Goal: Task Accomplishment & Management: Manage account settings

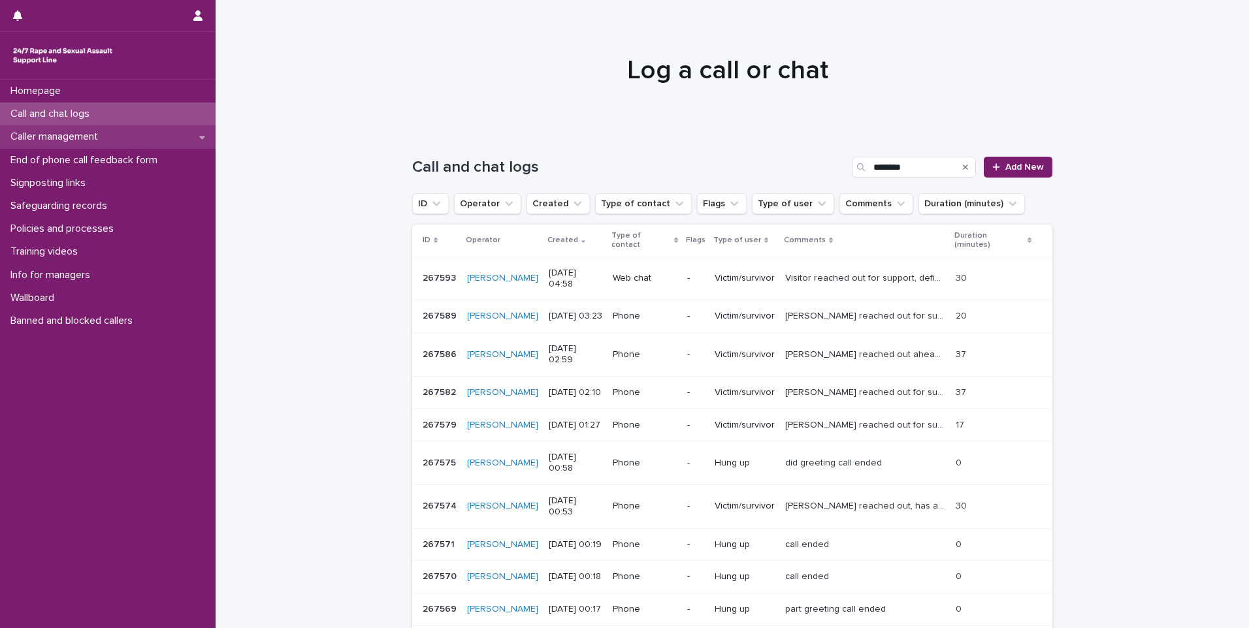
click at [117, 133] on div "Caller management" at bounding box center [108, 136] width 216 height 23
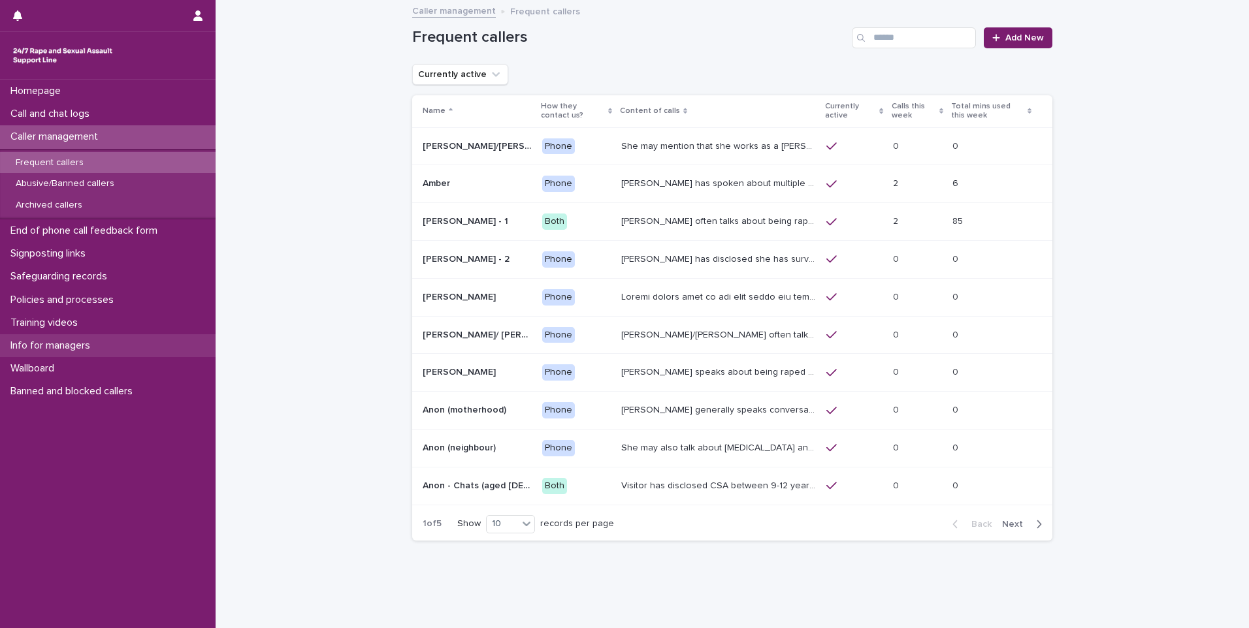
click at [101, 346] on p "Info for managers" at bounding box center [52, 346] width 95 height 12
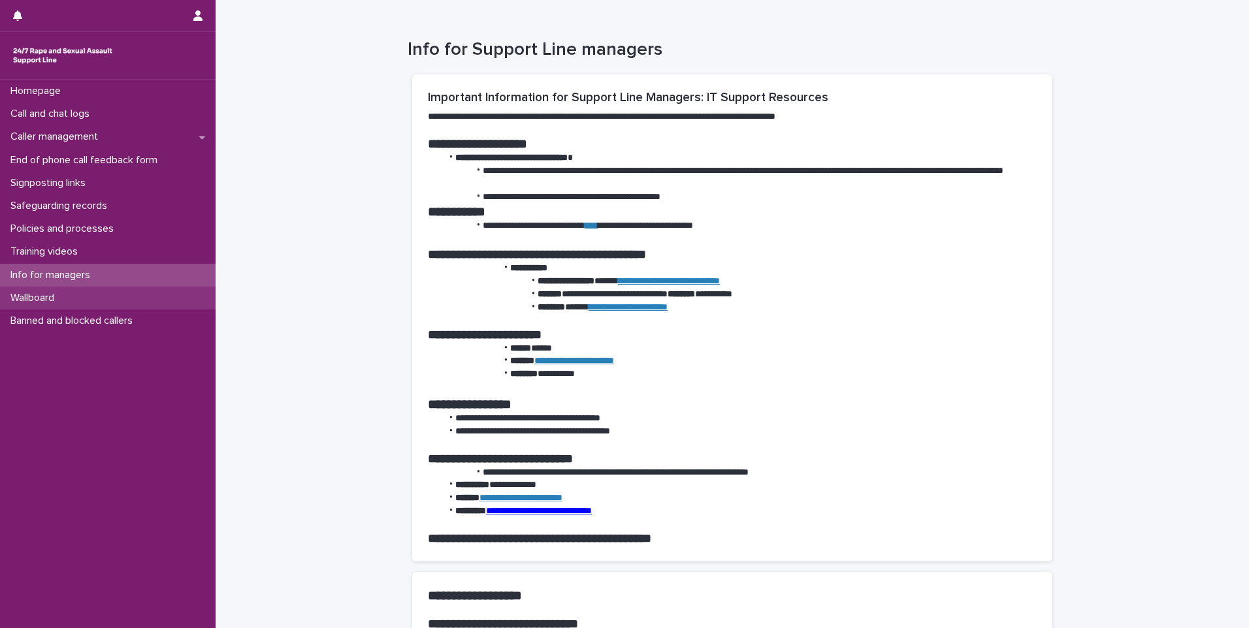
click at [80, 303] on div "Wallboard" at bounding box center [108, 298] width 216 height 23
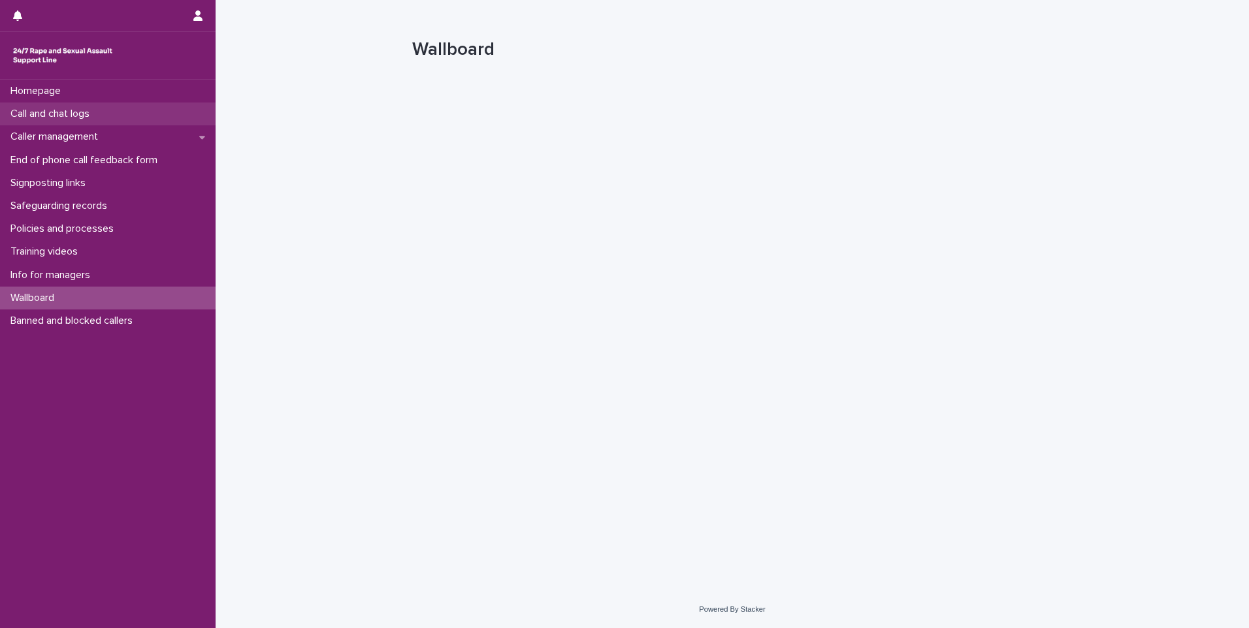
click at [95, 111] on p "Call and chat logs" at bounding box center [52, 114] width 95 height 12
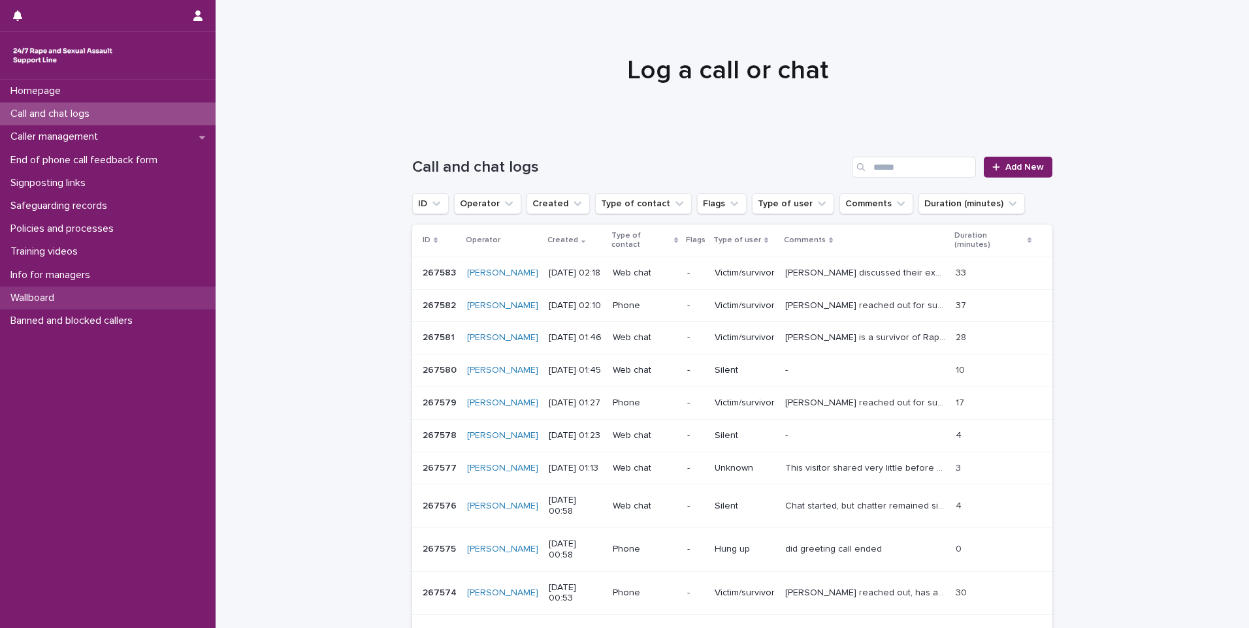
scroll to position [135, 0]
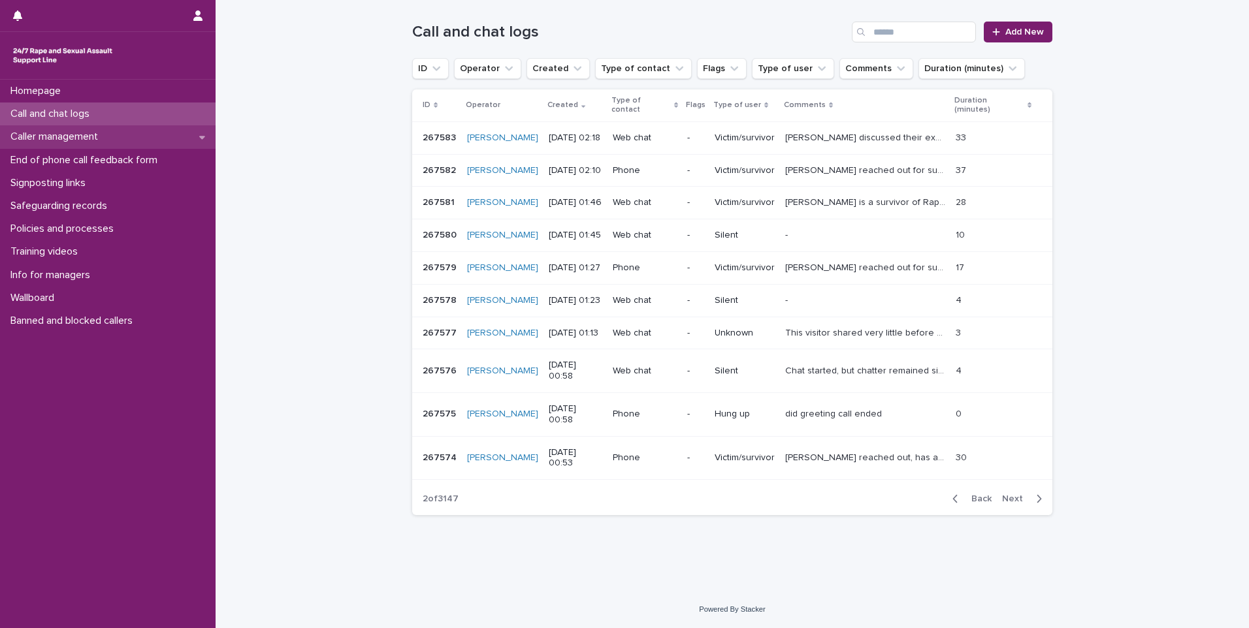
click at [170, 140] on div "Caller management" at bounding box center [108, 136] width 216 height 23
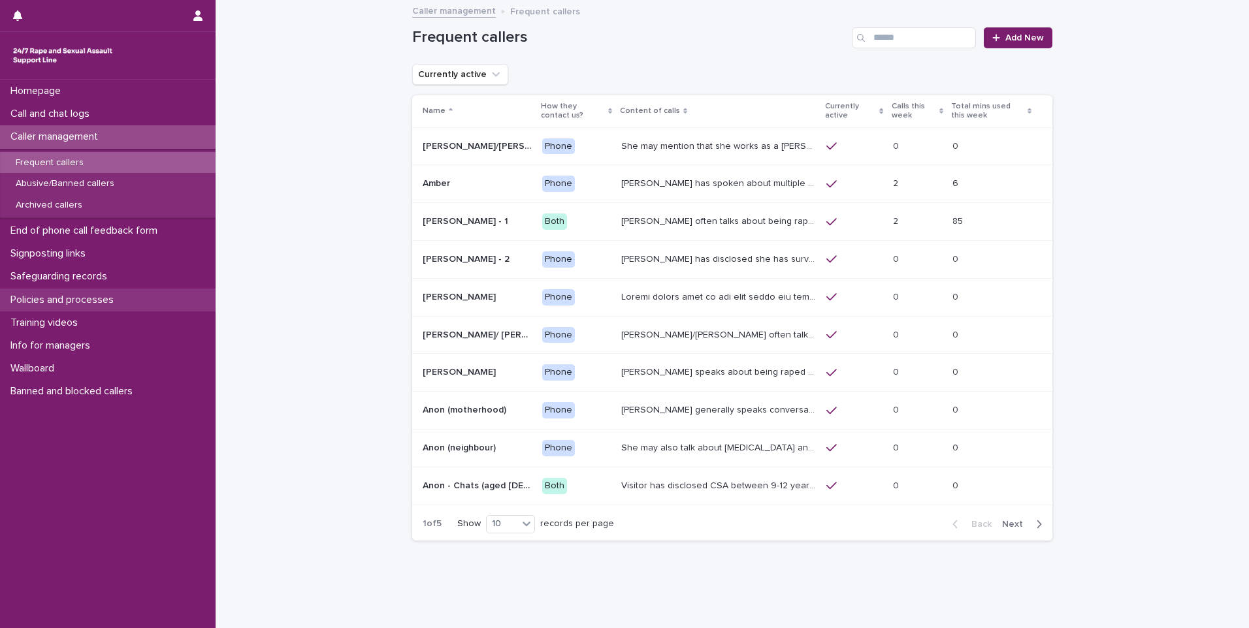
click at [110, 302] on p "Policies and processes" at bounding box center [64, 300] width 119 height 12
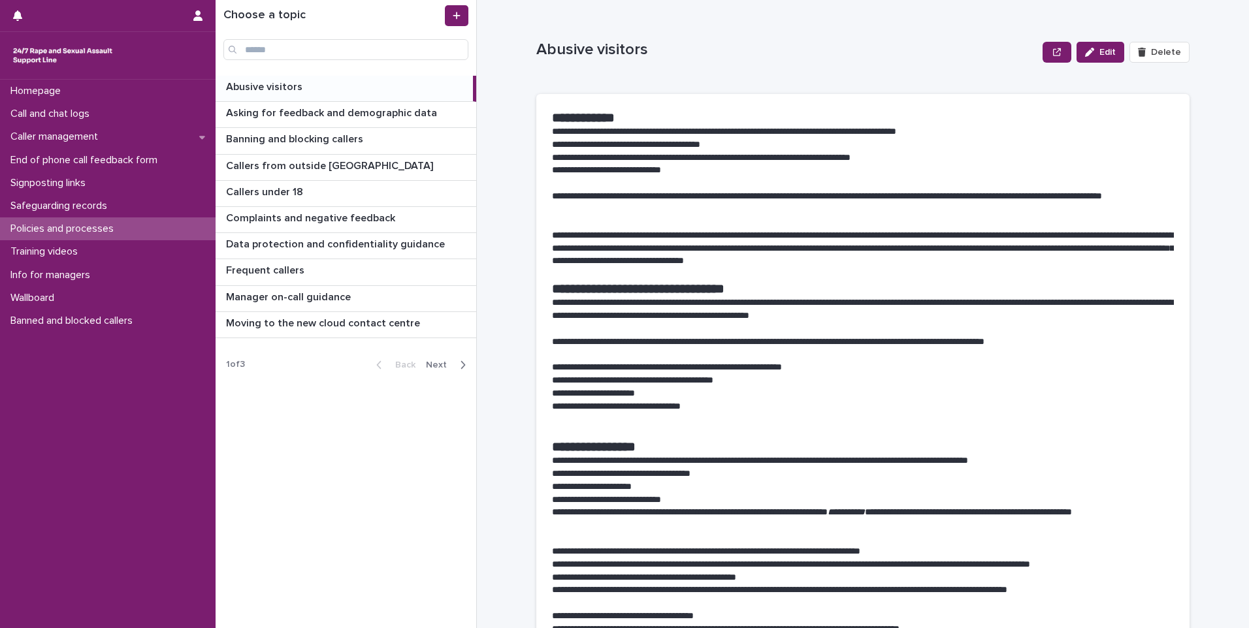
click at [452, 366] on span "Next" at bounding box center [440, 364] width 29 height 9
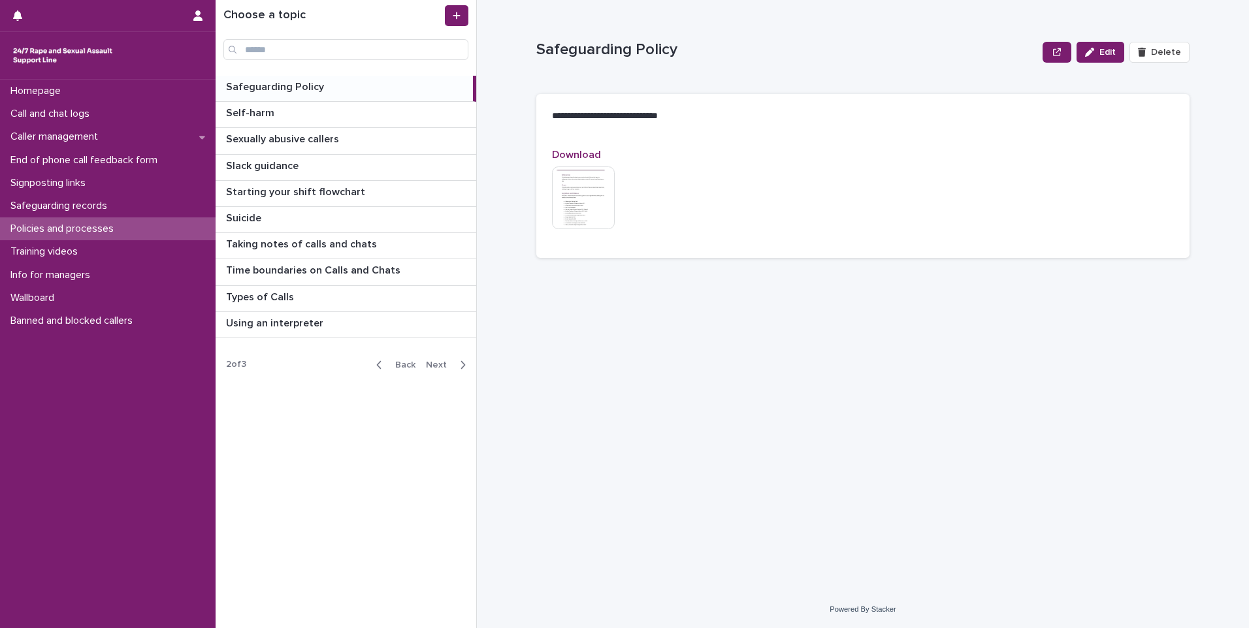
click at [452, 366] on span "Next" at bounding box center [440, 364] width 29 height 9
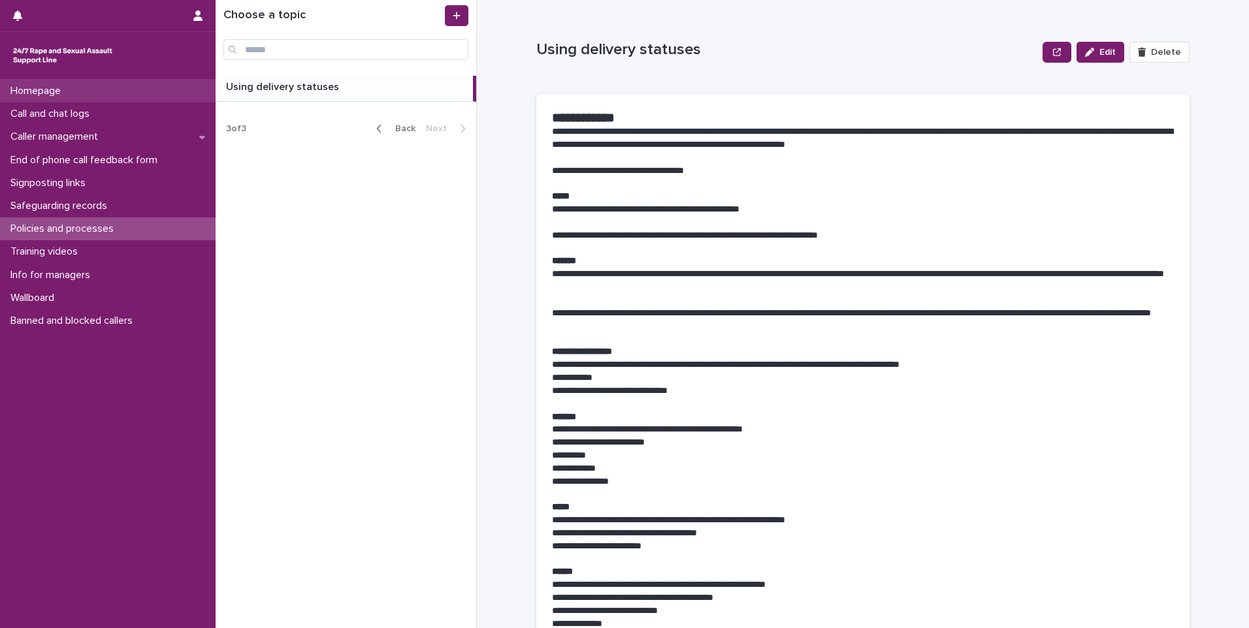
click at [54, 84] on div "Homepage" at bounding box center [108, 91] width 216 height 23
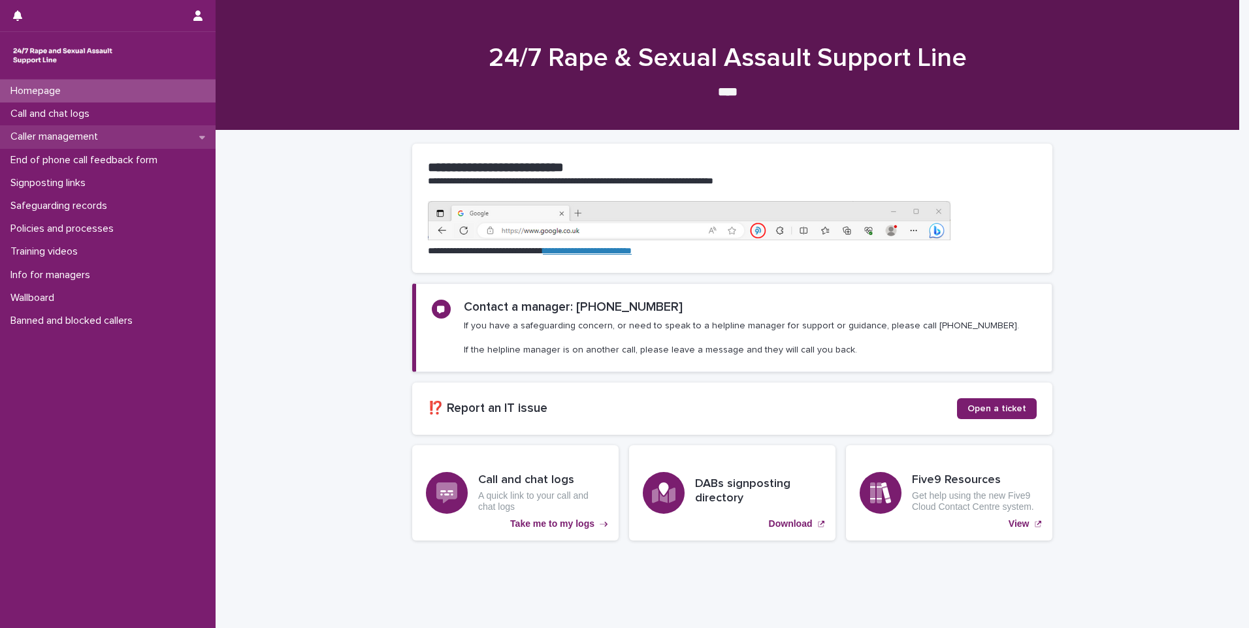
click at [108, 134] on p "Caller management" at bounding box center [56, 137] width 103 height 12
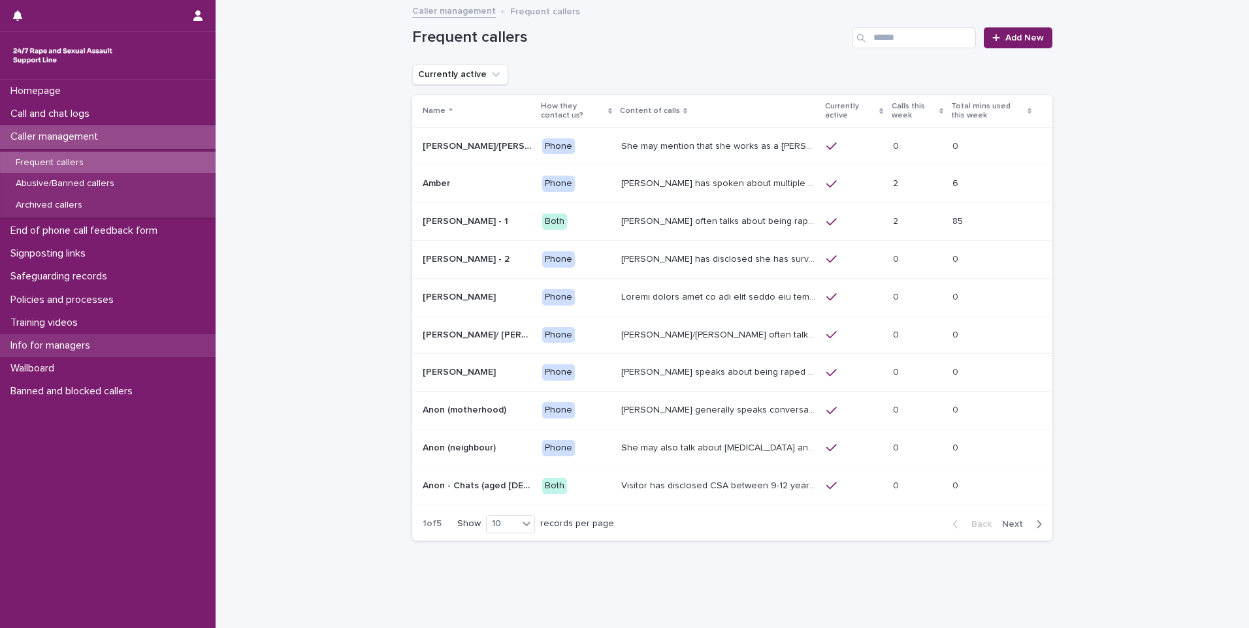
click at [43, 349] on p "Info for managers" at bounding box center [52, 346] width 95 height 12
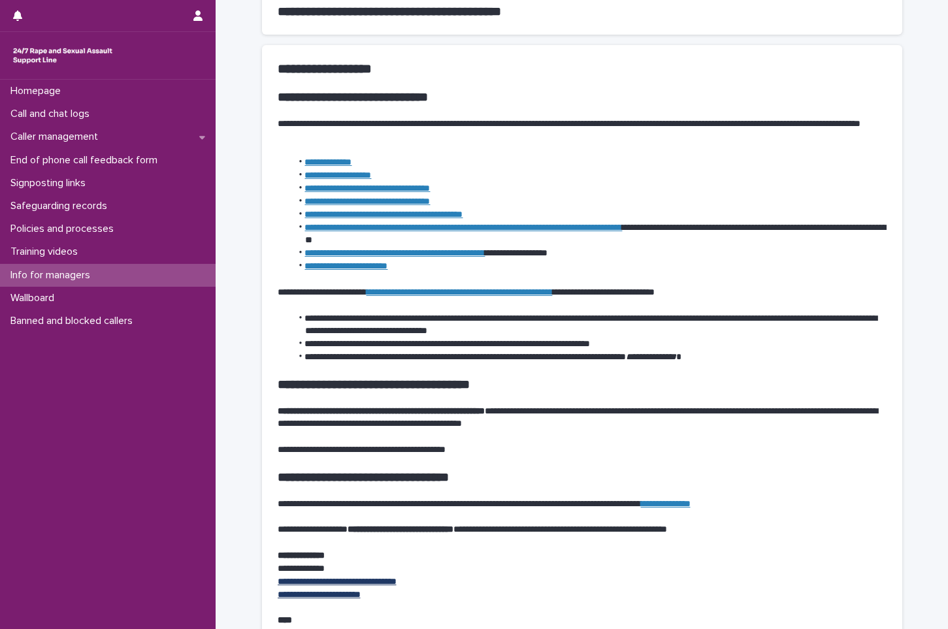
scroll to position [449, 0]
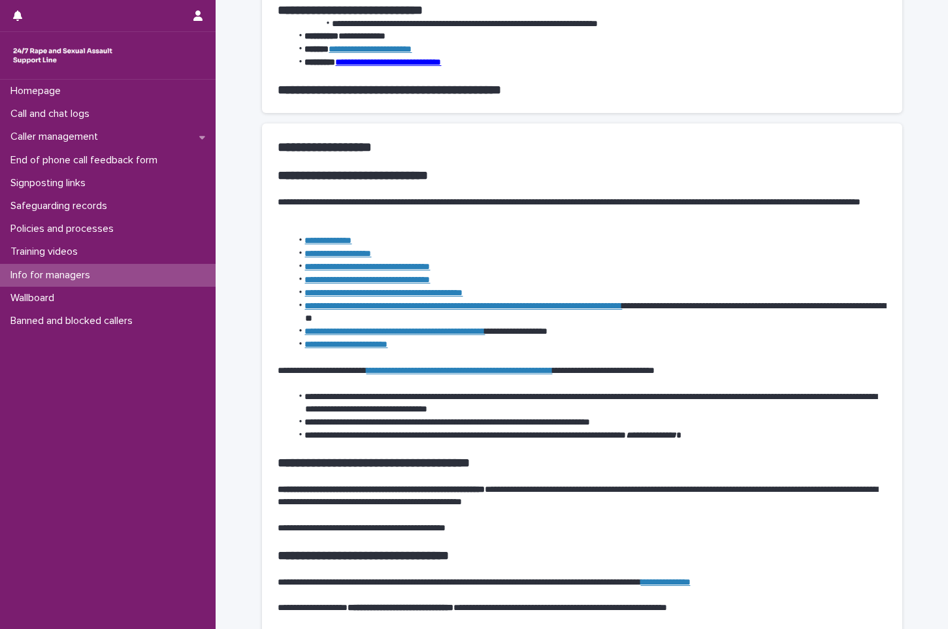
click at [326, 241] on link "**********" at bounding box center [327, 240] width 47 height 9
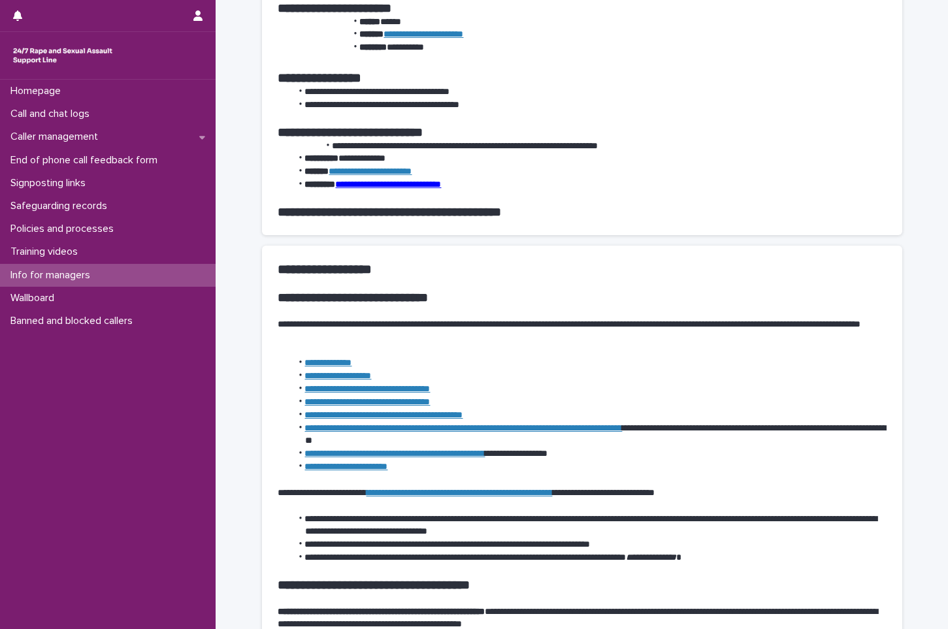
scroll to position [261, 0]
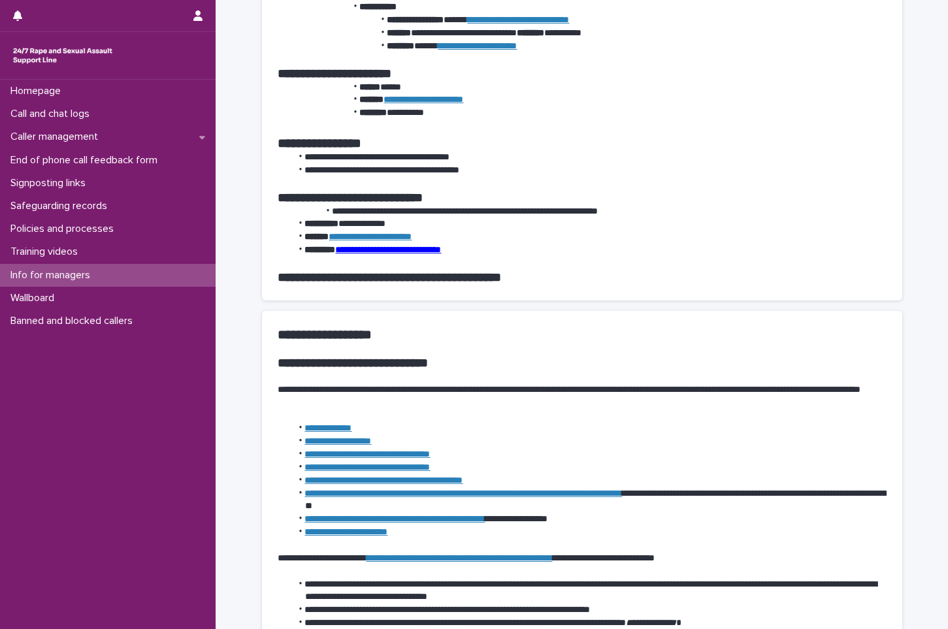
click at [451, 496] on link "**********" at bounding box center [462, 492] width 317 height 9
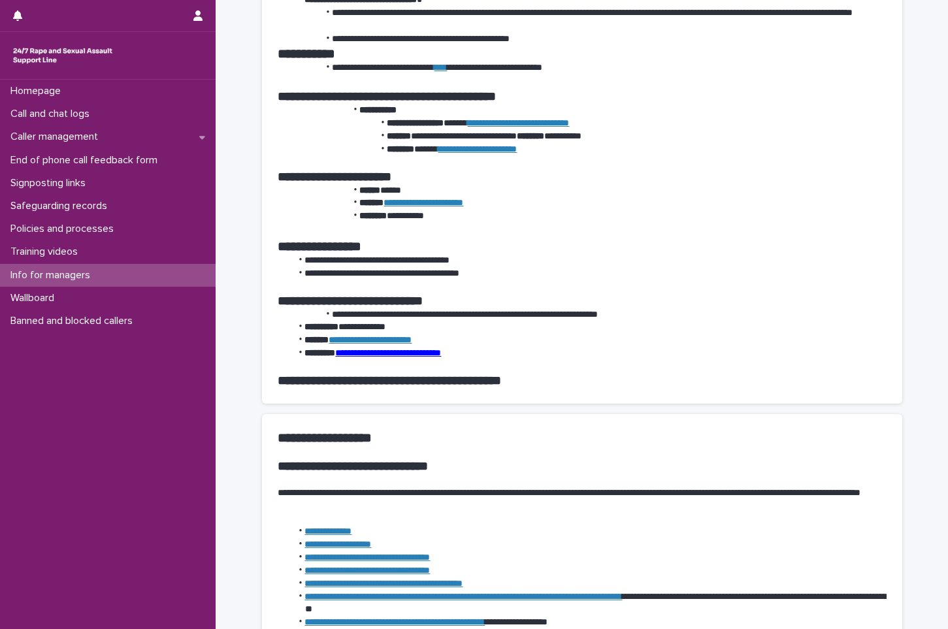
scroll to position [0, 0]
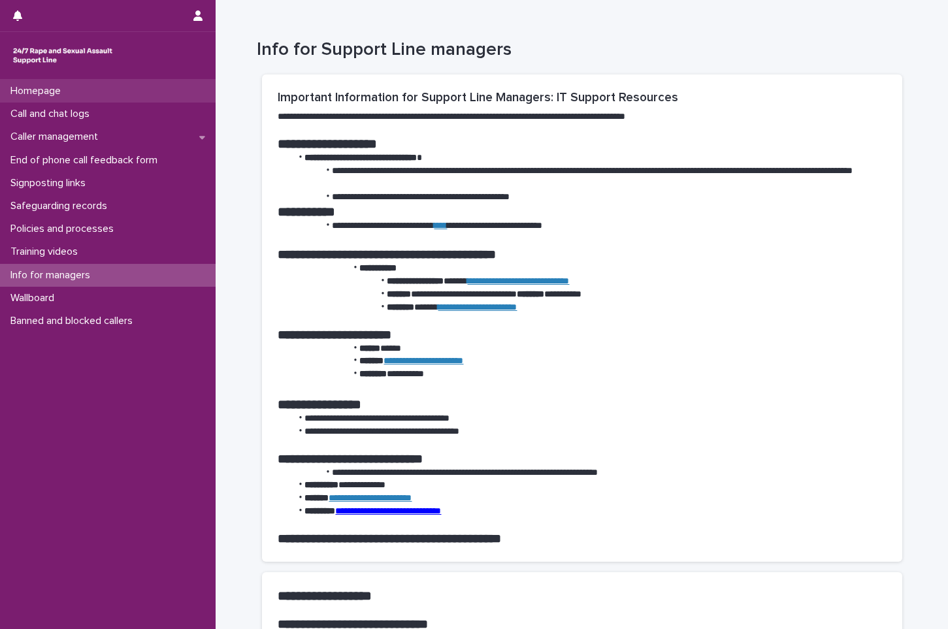
click at [102, 89] on div "Homepage" at bounding box center [108, 91] width 216 height 23
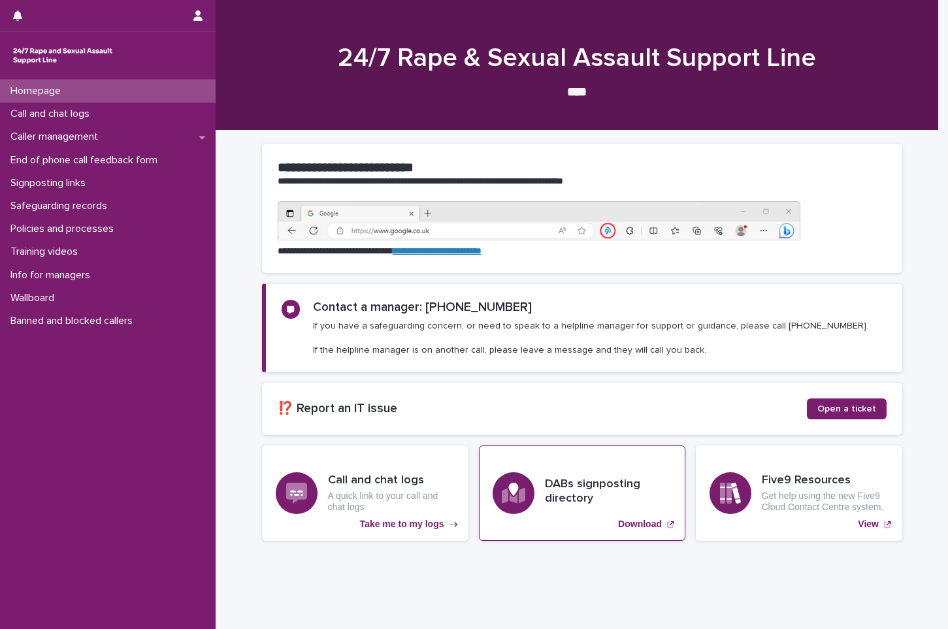
scroll to position [25, 0]
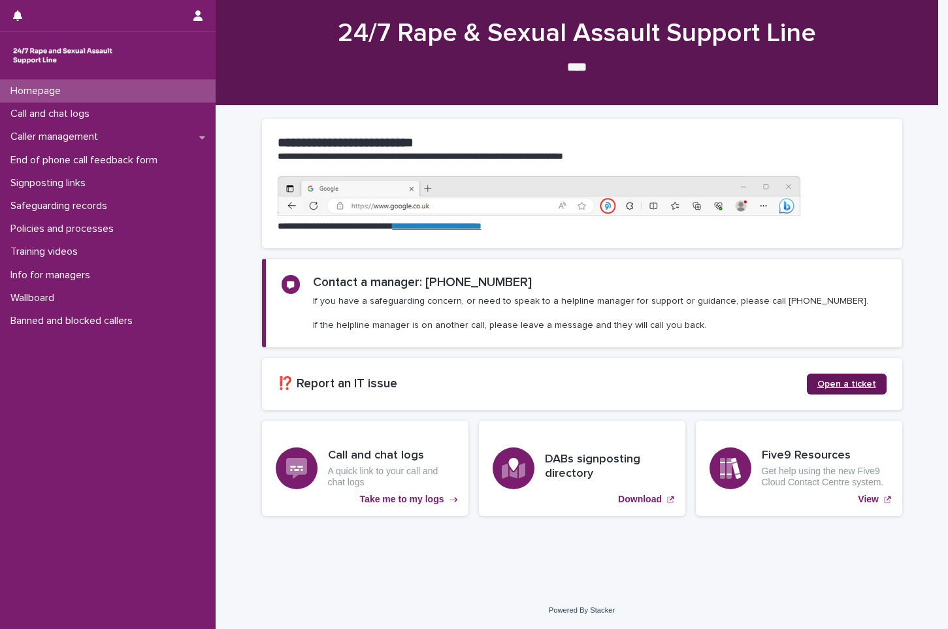
click at [820, 387] on span "Open a ticket" at bounding box center [846, 383] width 59 height 9
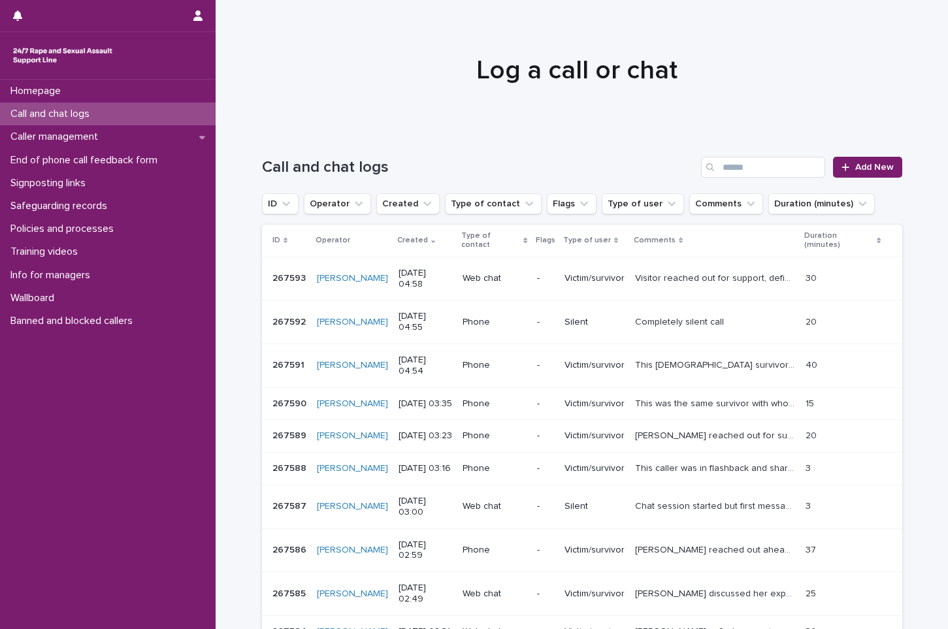
click at [74, 115] on p "Call and chat logs" at bounding box center [52, 114] width 95 height 12
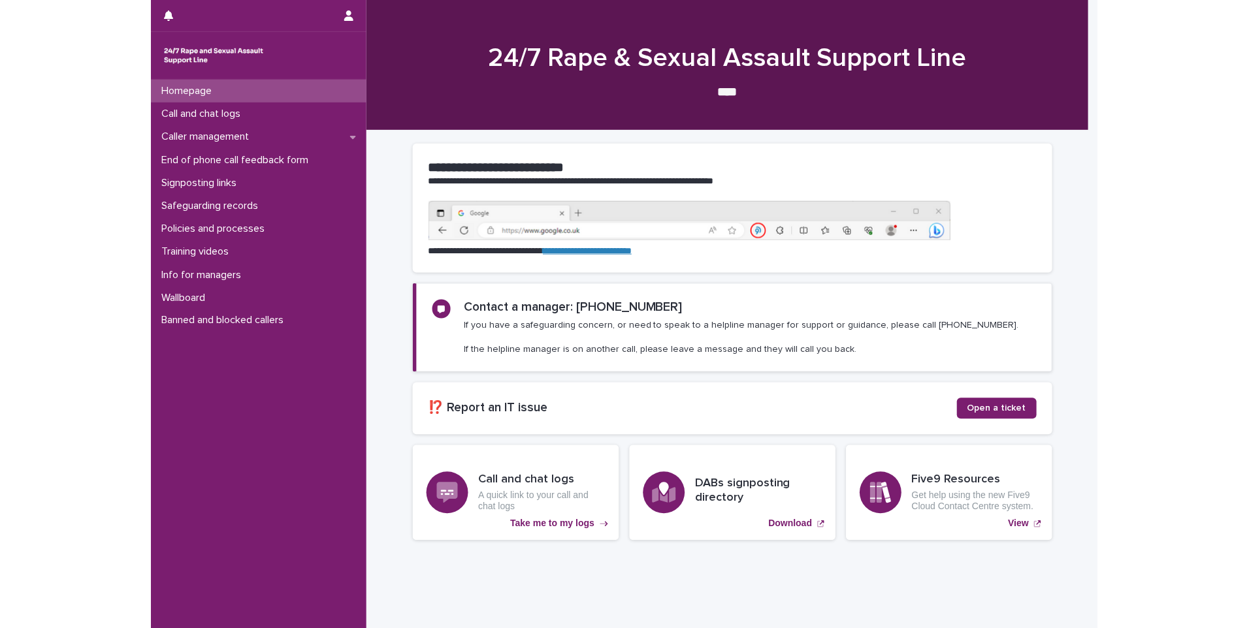
scroll to position [25, 0]
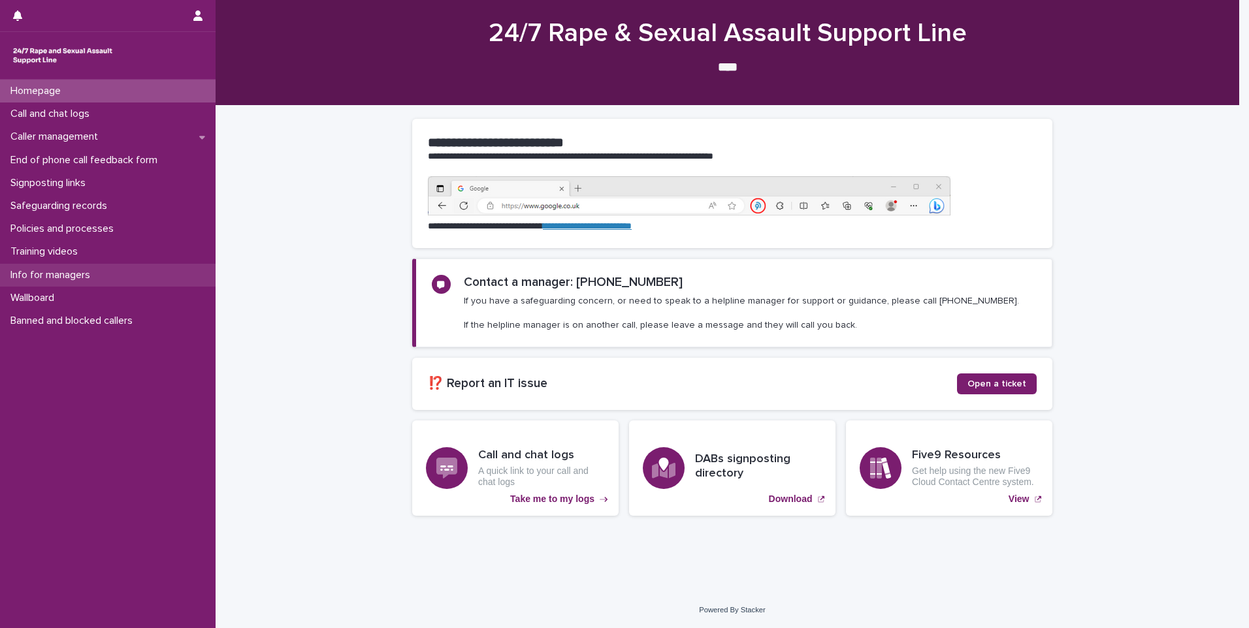
click at [143, 277] on div "Info for managers" at bounding box center [108, 275] width 216 height 23
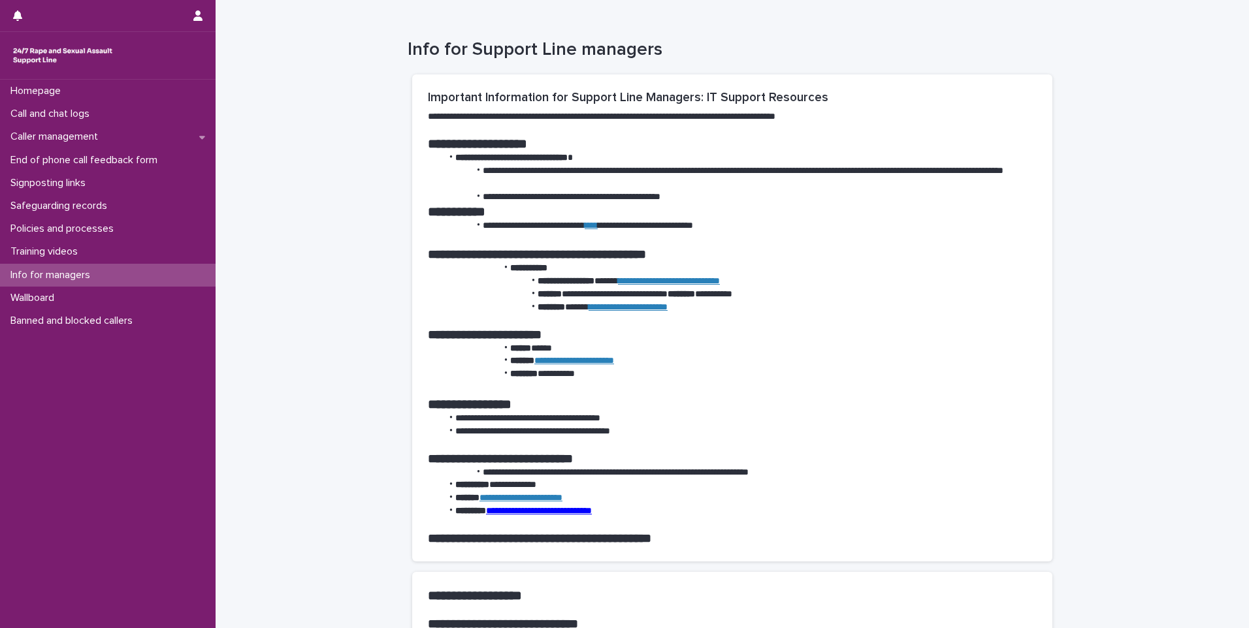
click at [92, 209] on p "Safeguarding records" at bounding box center [61, 206] width 112 height 12
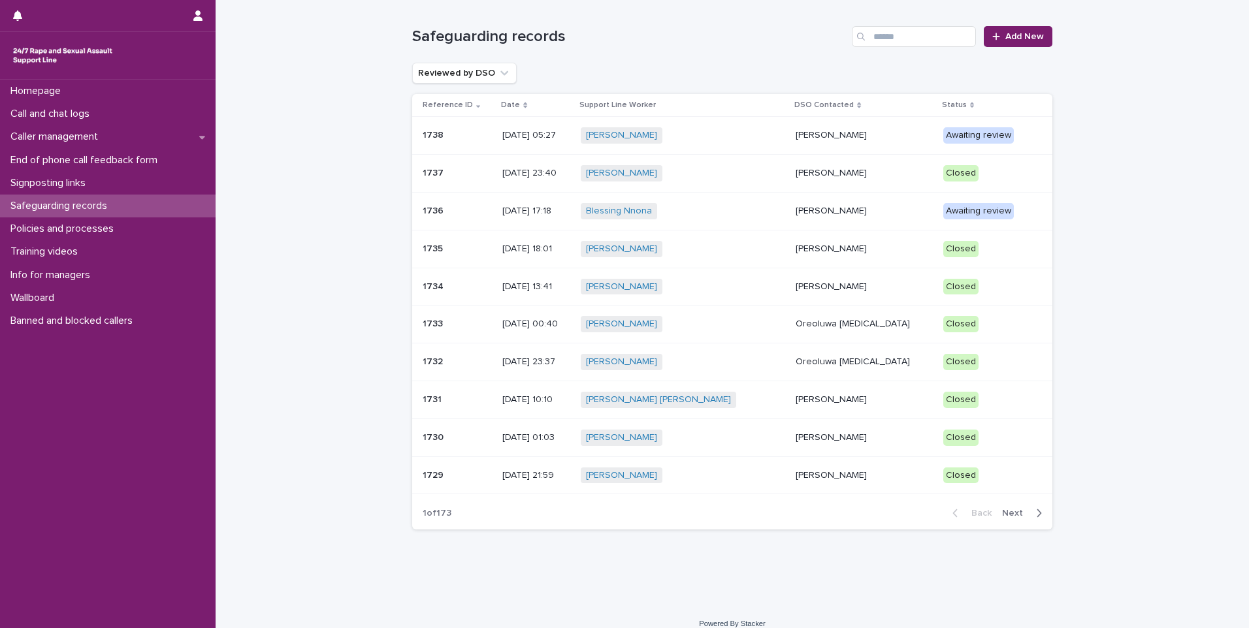
click at [790, 176] on td "[PERSON_NAME]" at bounding box center [864, 174] width 148 height 38
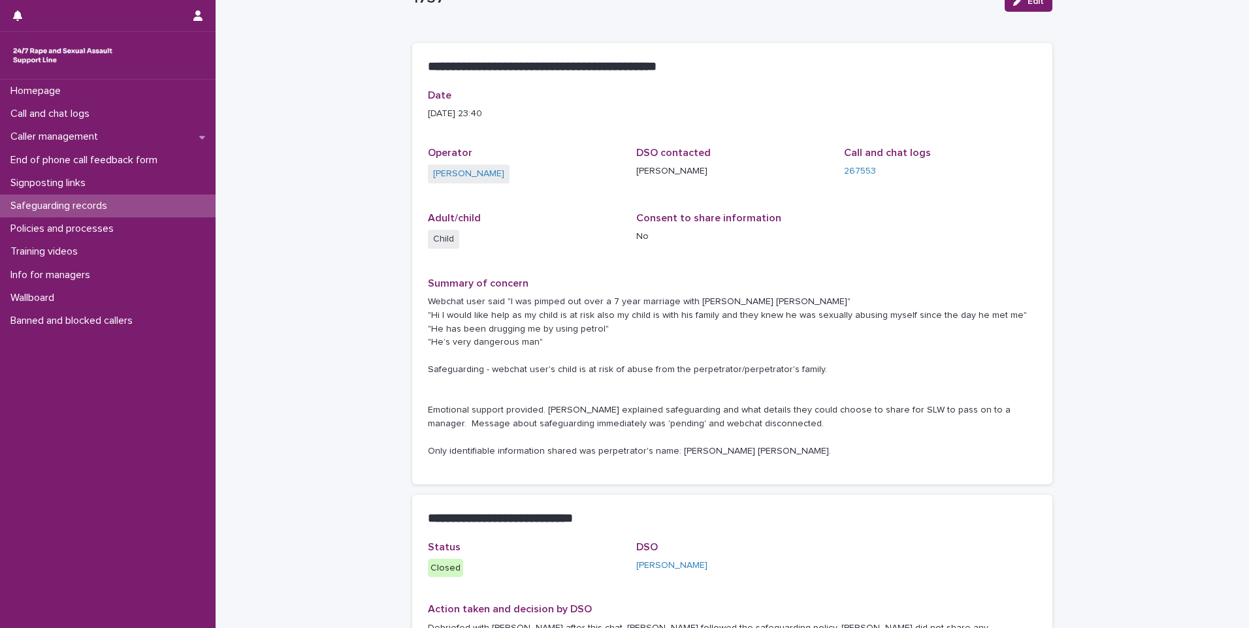
scroll to position [131, 0]
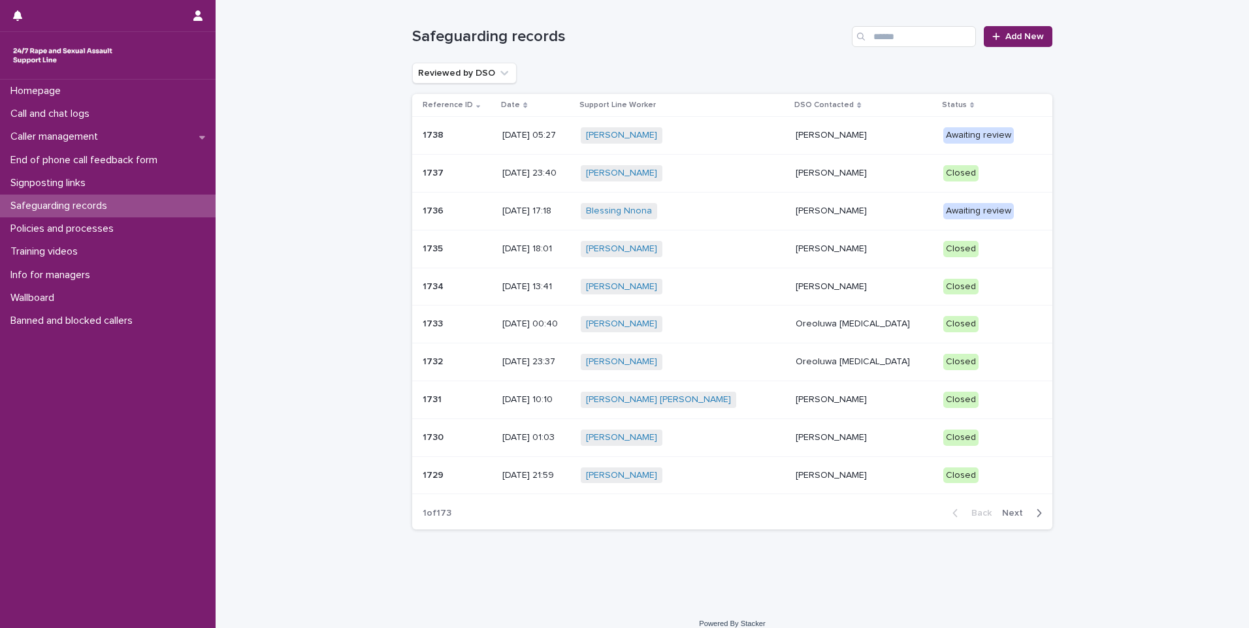
click at [761, 142] on div "Alice Chappell + 0" at bounding box center [683, 135] width 205 height 16
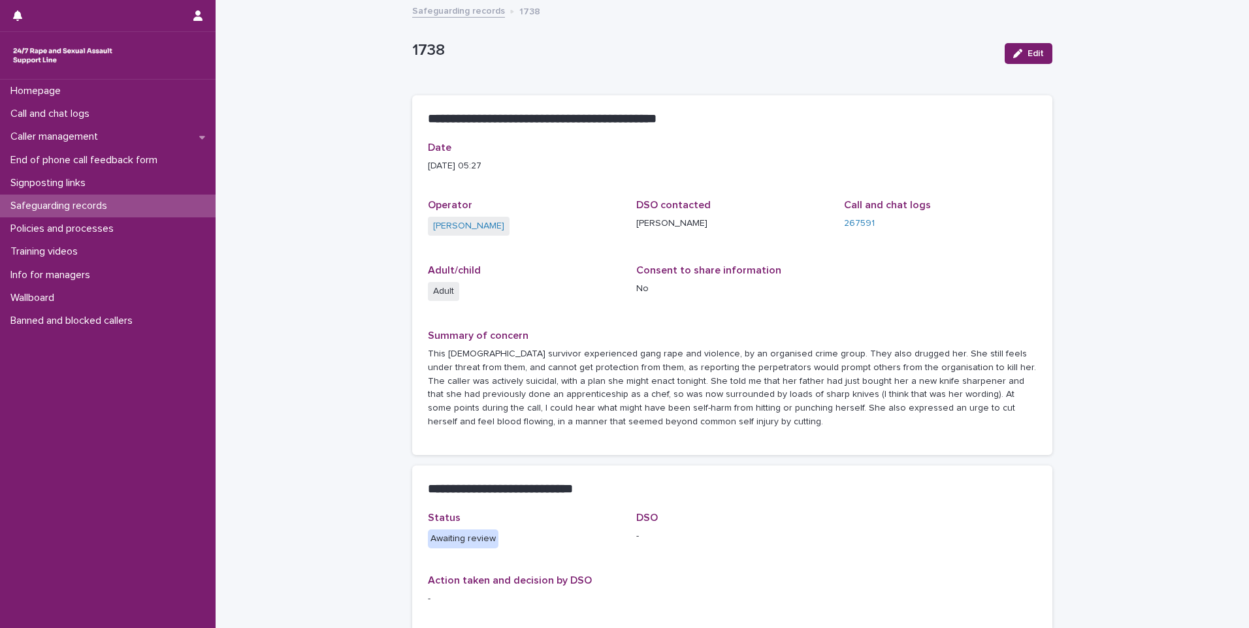
scroll to position [117, 0]
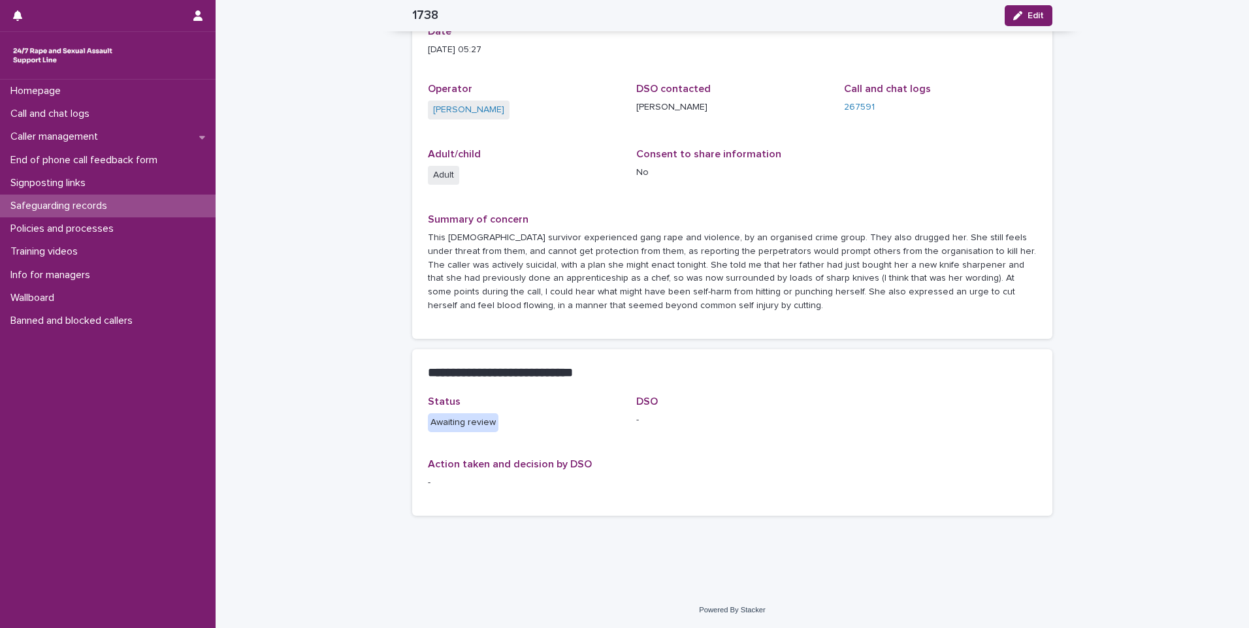
click at [63, 196] on div "Safeguarding records" at bounding box center [108, 206] width 216 height 23
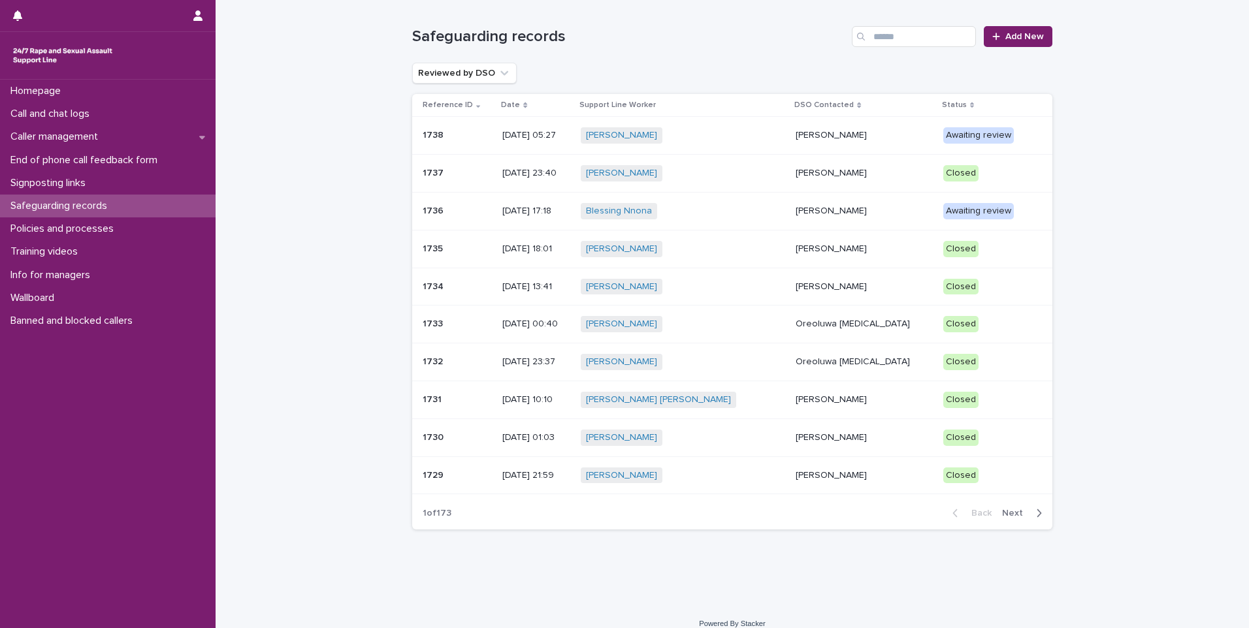
click at [745, 172] on div "Jessica Bunn + 0" at bounding box center [683, 173] width 205 height 16
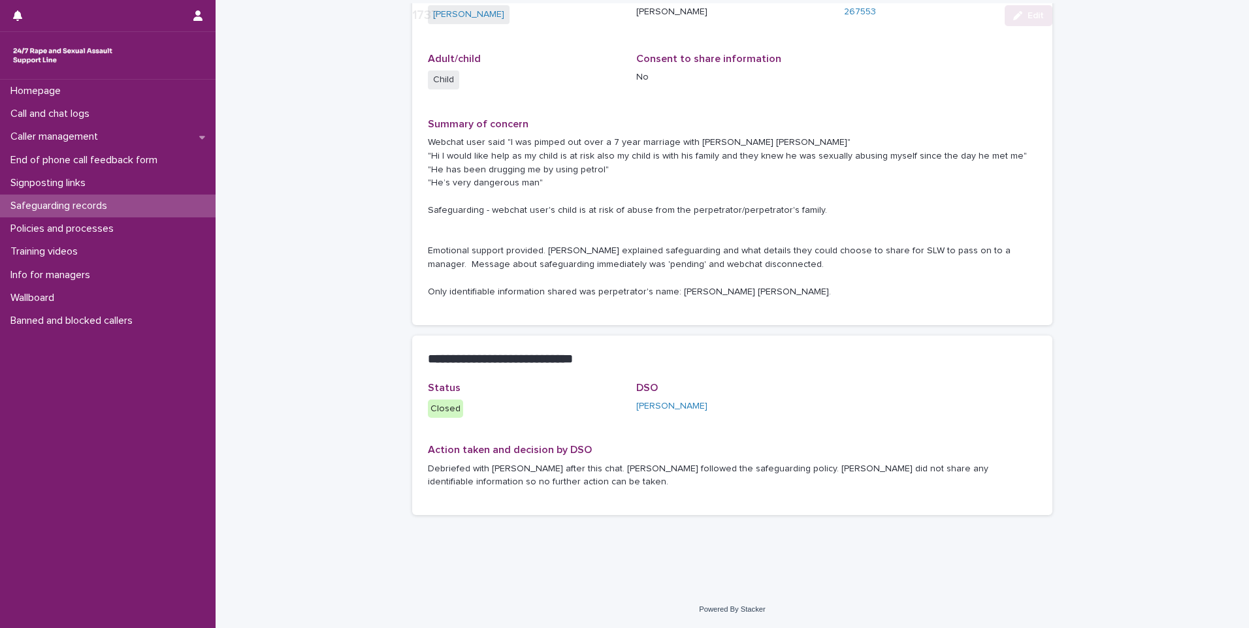
scroll to position [225, 0]
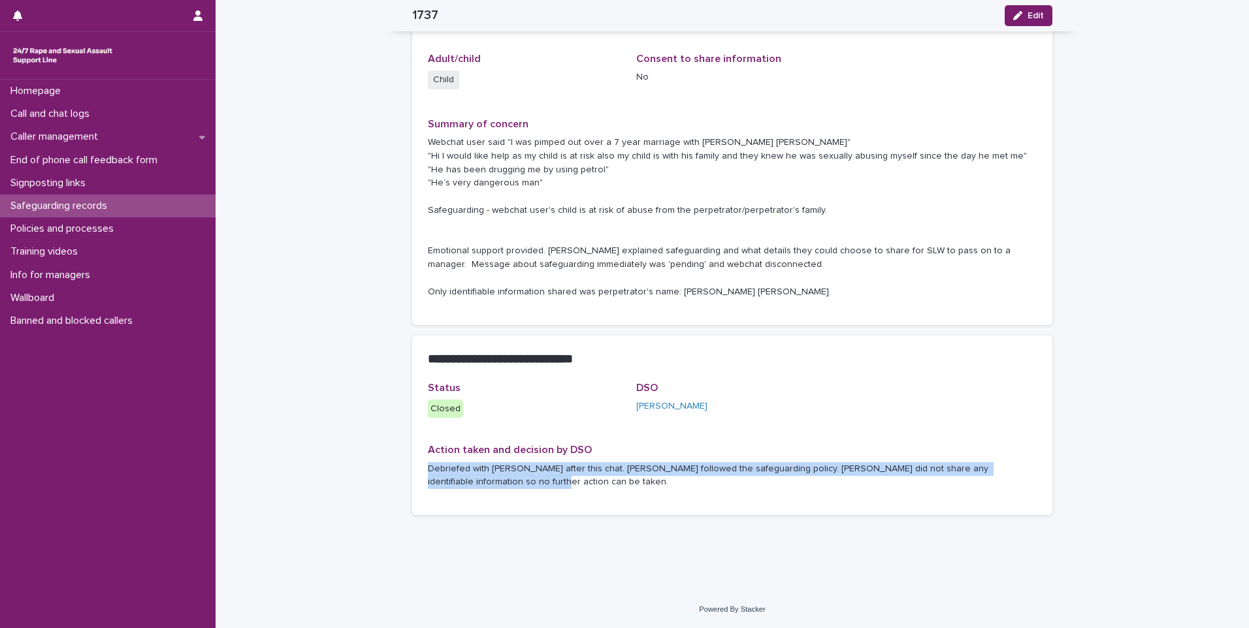
drag, startPoint x: 421, startPoint y: 466, endPoint x: 471, endPoint y: 480, distance: 51.5
click at [471, 480] on div "Status Closed DSO Tijesunimi Awotoye Action taken and decision by DSO Debriefed…" at bounding box center [732, 449] width 640 height 134
copy p "Debriefed with Jess after this chat. Jess followed the safeguarding policy. Cha…"
click at [99, 205] on p "Safeguarding records" at bounding box center [61, 206] width 112 height 12
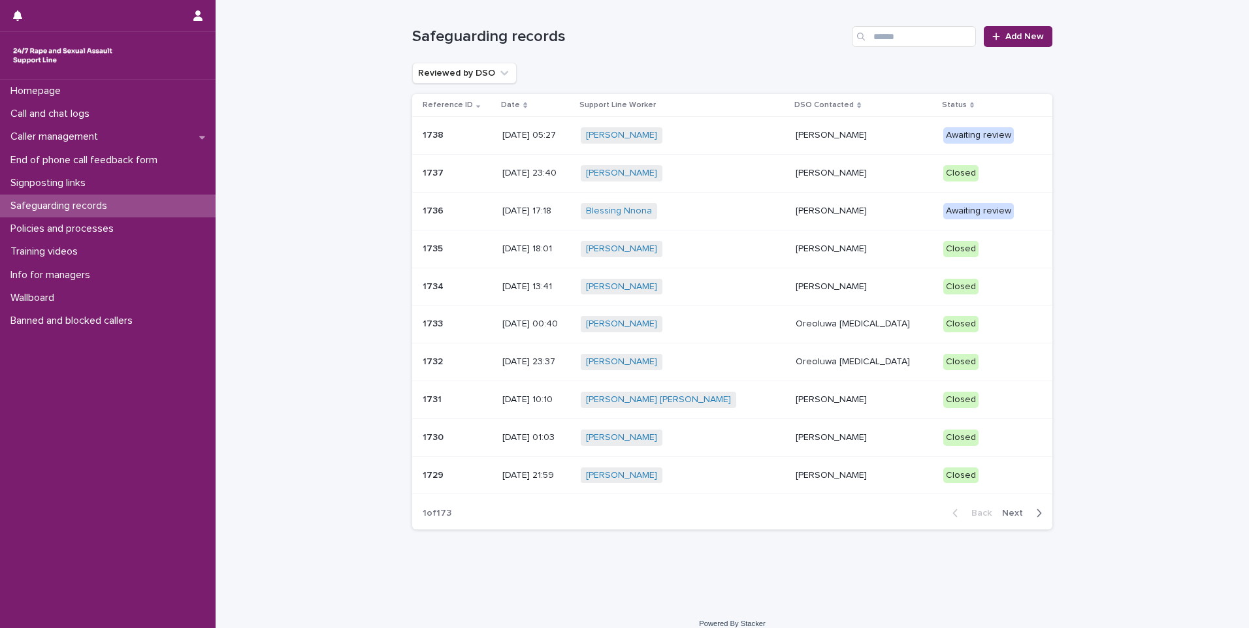
click at [729, 133] on div "Alice Chappell + 0" at bounding box center [683, 135] width 205 height 16
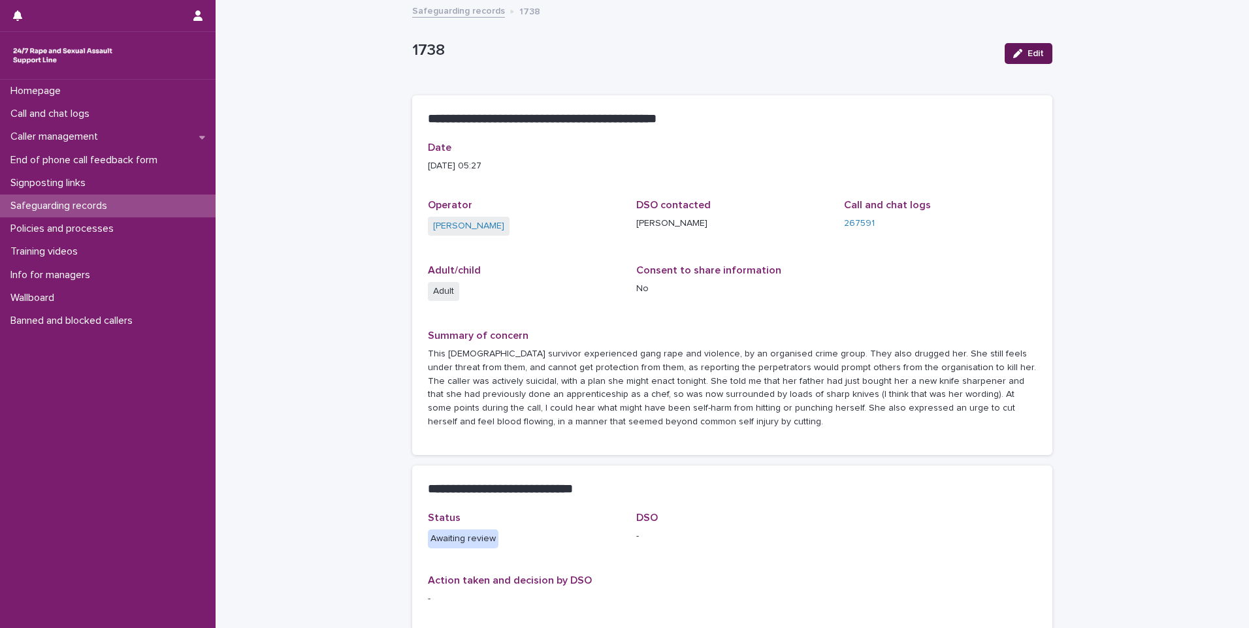
click at [947, 52] on div "button" at bounding box center [1020, 53] width 14 height 9
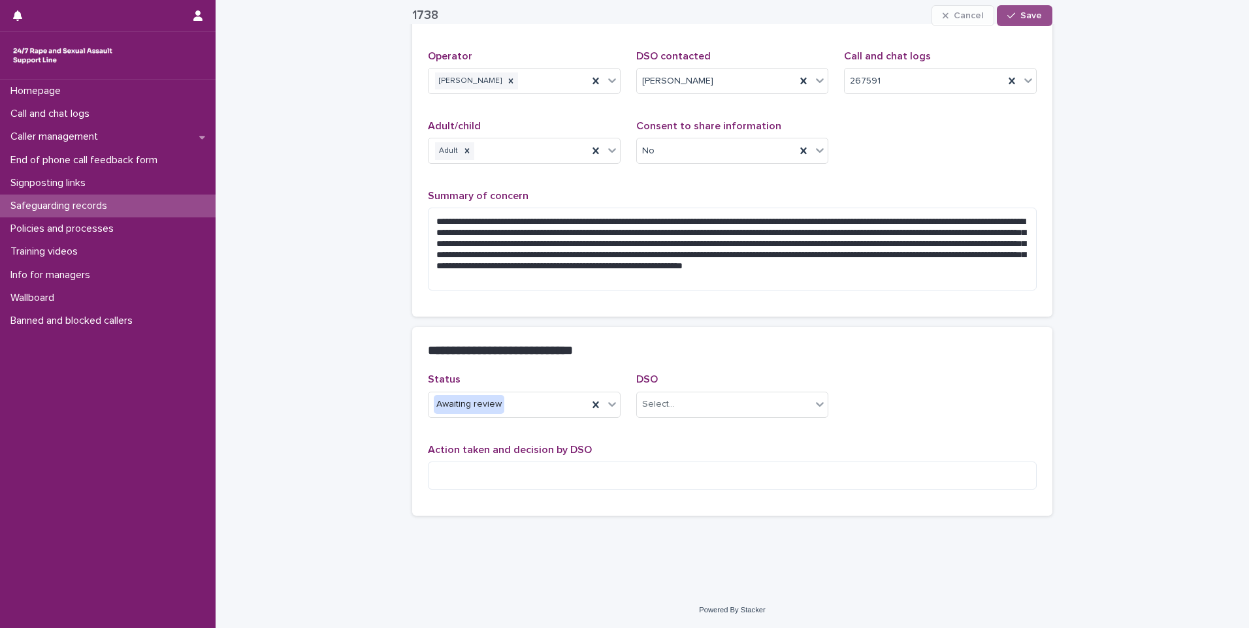
scroll to position [150, 0]
click at [506, 478] on textarea at bounding box center [732, 475] width 609 height 28
paste textarea "**********"
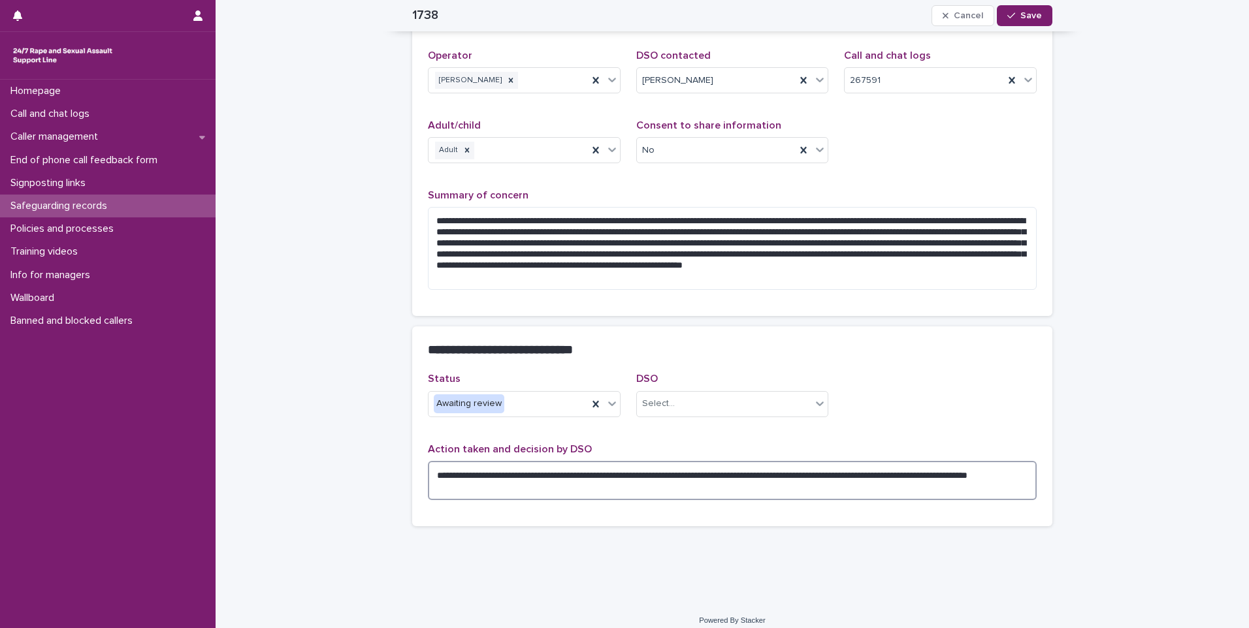
click at [506, 478] on textarea "**********" at bounding box center [732, 480] width 609 height 39
click at [571, 478] on textarea "**********" at bounding box center [732, 480] width 609 height 39
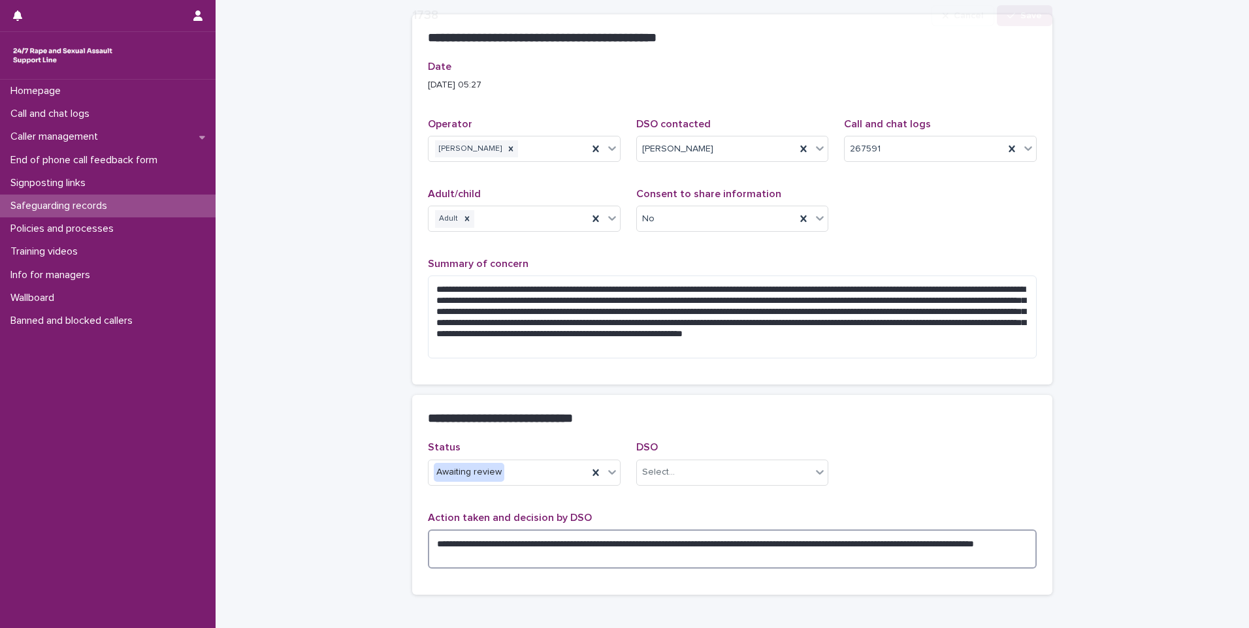
scroll to position [161, 0]
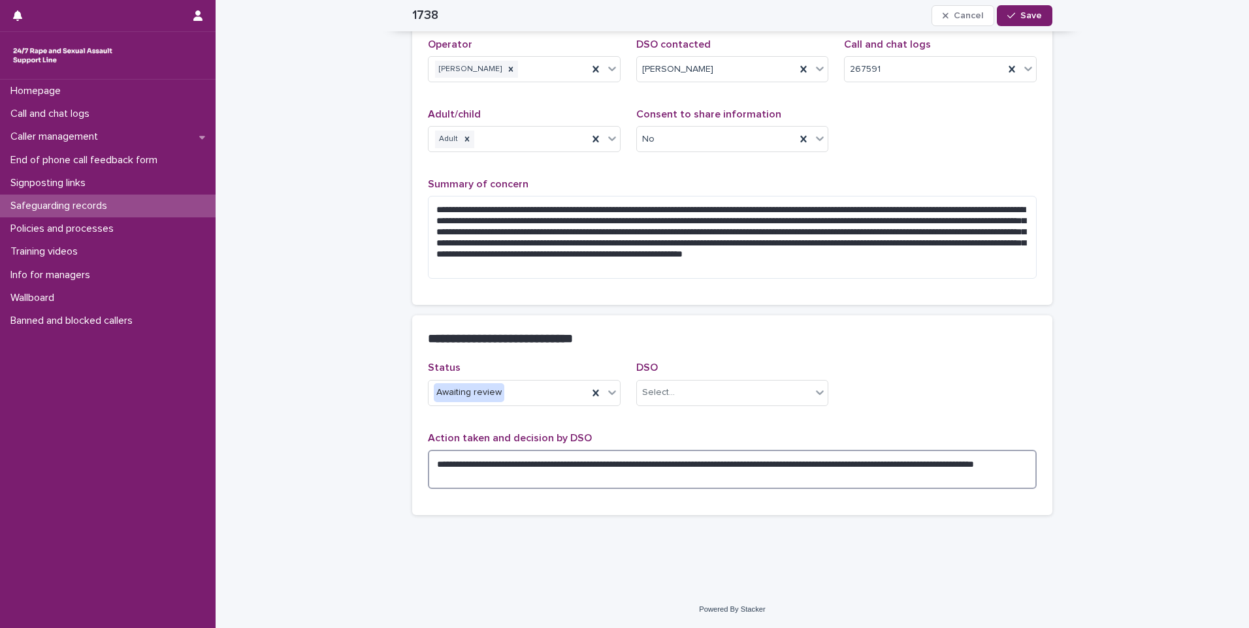
click at [581, 465] on textarea "**********" at bounding box center [732, 469] width 609 height 39
click at [760, 463] on textarea "**********" at bounding box center [732, 469] width 609 height 39
click at [763, 463] on textarea "**********" at bounding box center [732, 469] width 609 height 39
type textarea "**********"
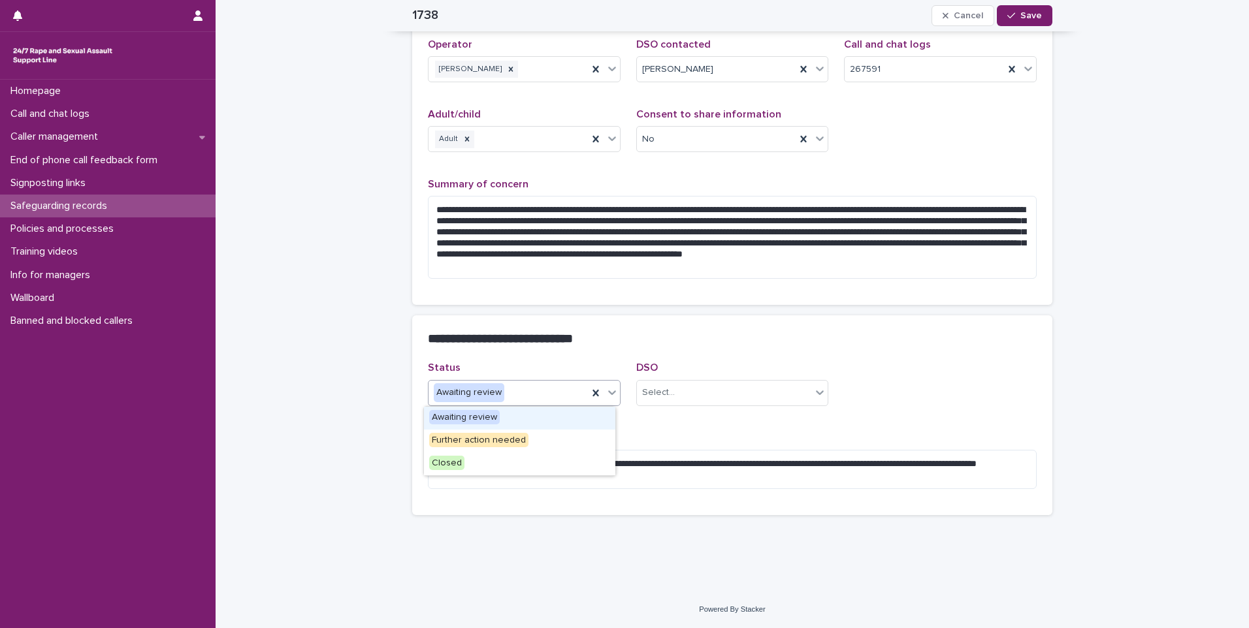
click at [511, 392] on div "Awaiting review" at bounding box center [507, 393] width 159 height 22
click at [451, 462] on span "Closed" at bounding box center [446, 463] width 35 height 14
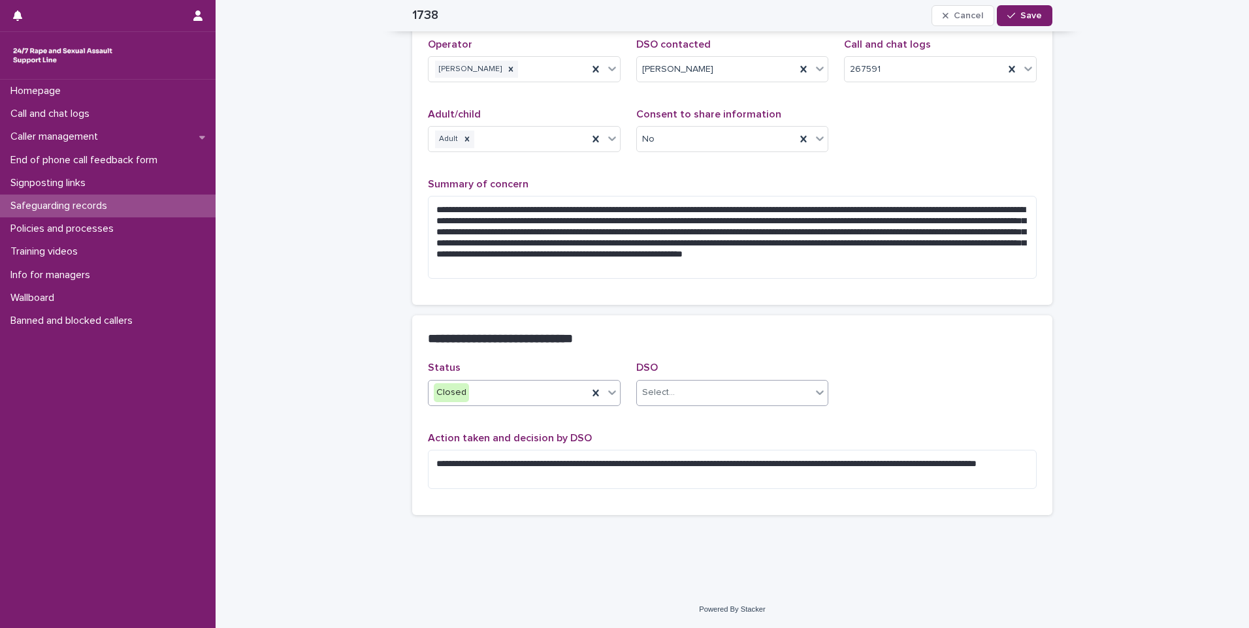
click at [658, 387] on div "Select..." at bounding box center [658, 393] width 33 height 14
type input "*****"
click at [679, 424] on div "[PERSON_NAME]" at bounding box center [727, 418] width 191 height 23
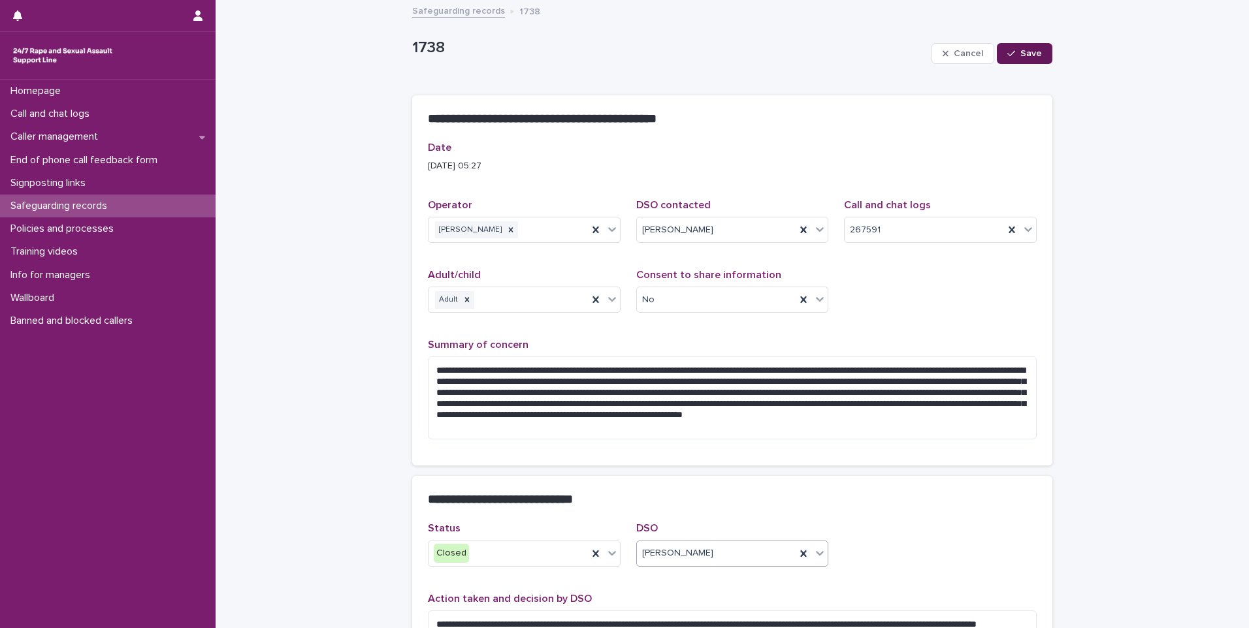
click at [947, 51] on div "button" at bounding box center [1013, 53] width 13 height 9
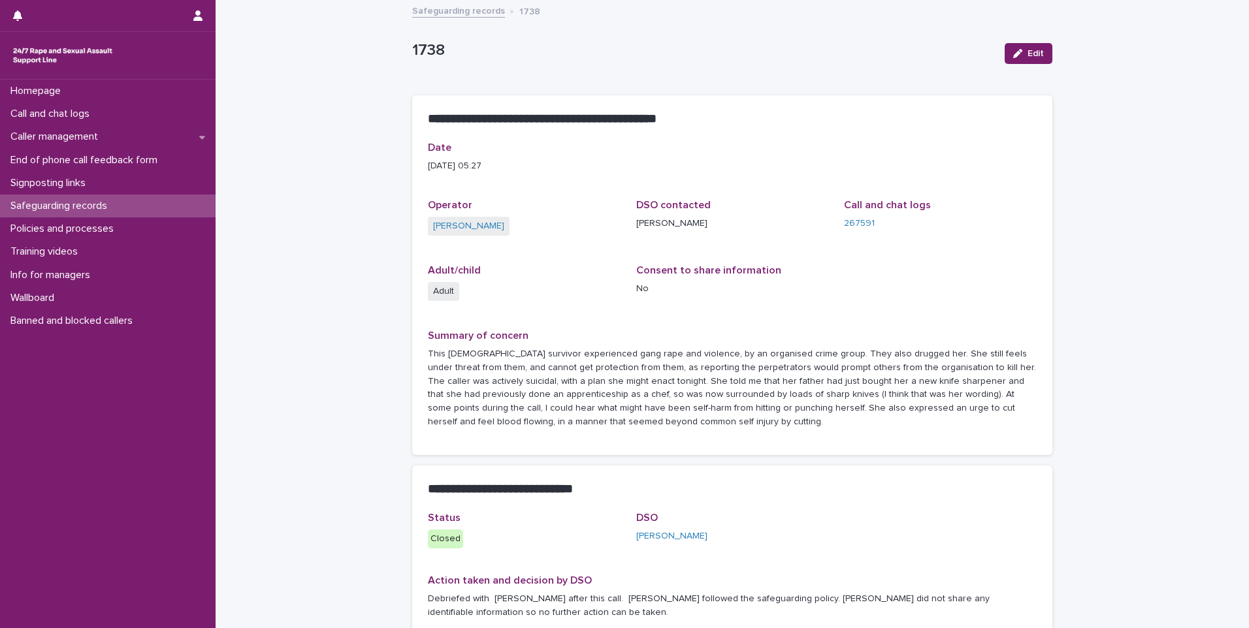
click at [142, 208] on div "Safeguarding records" at bounding box center [108, 206] width 216 height 23
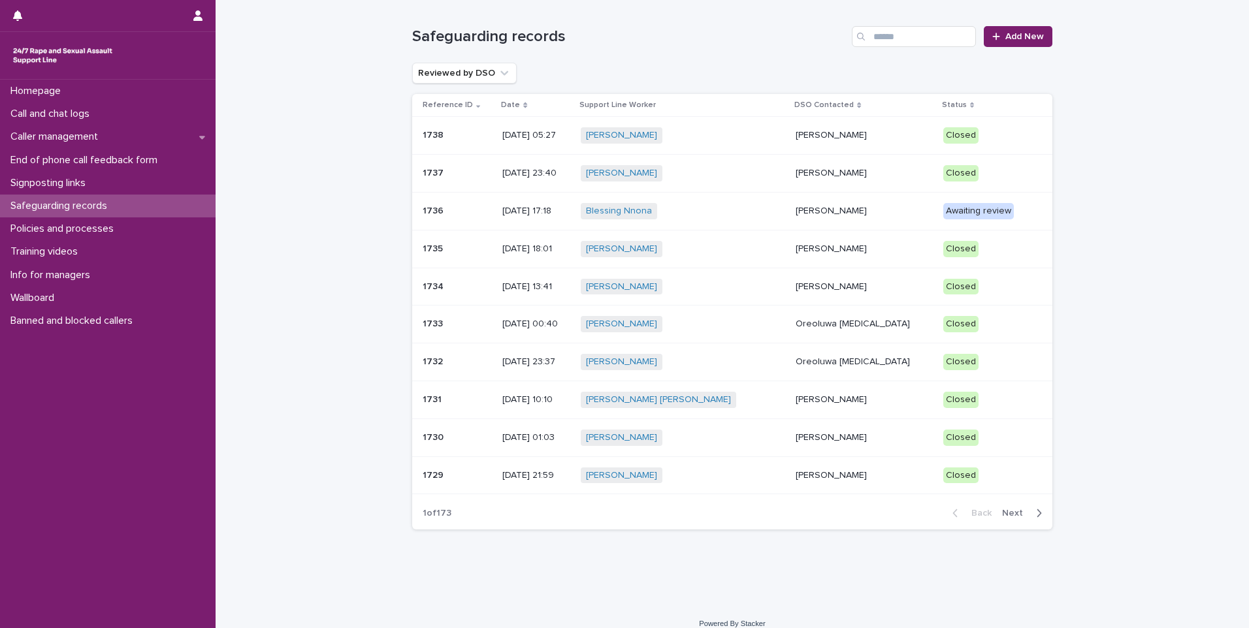
click at [549, 76] on div "Reviewed by DSO" at bounding box center [732, 73] width 640 height 21
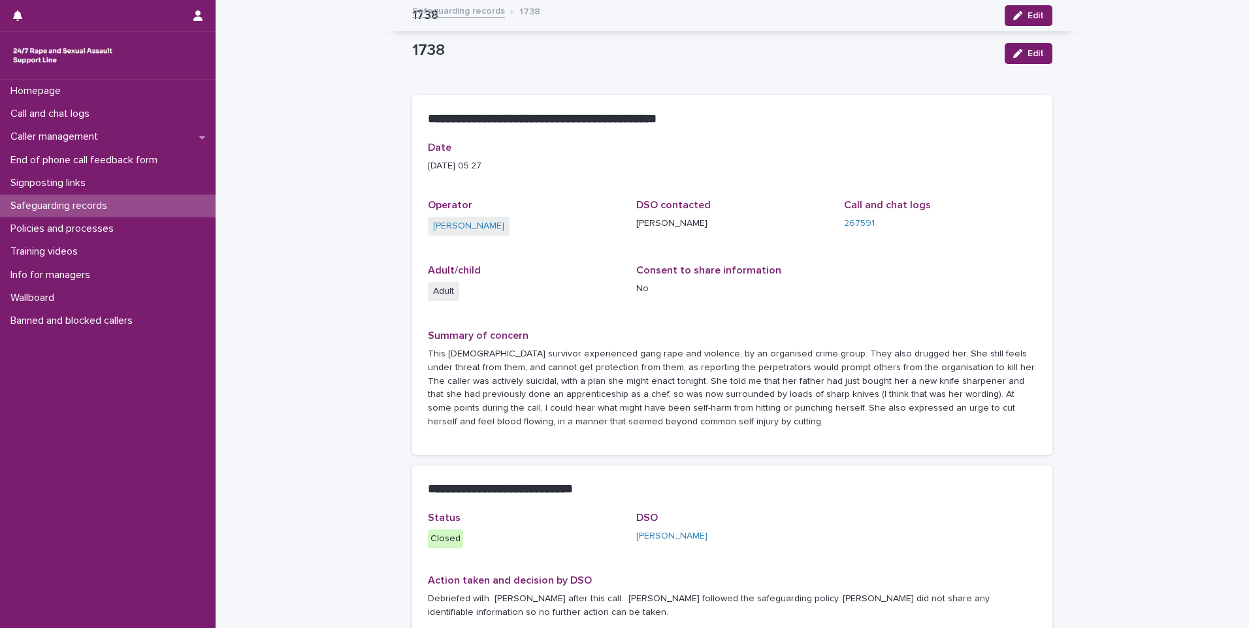
scroll to position [123, 0]
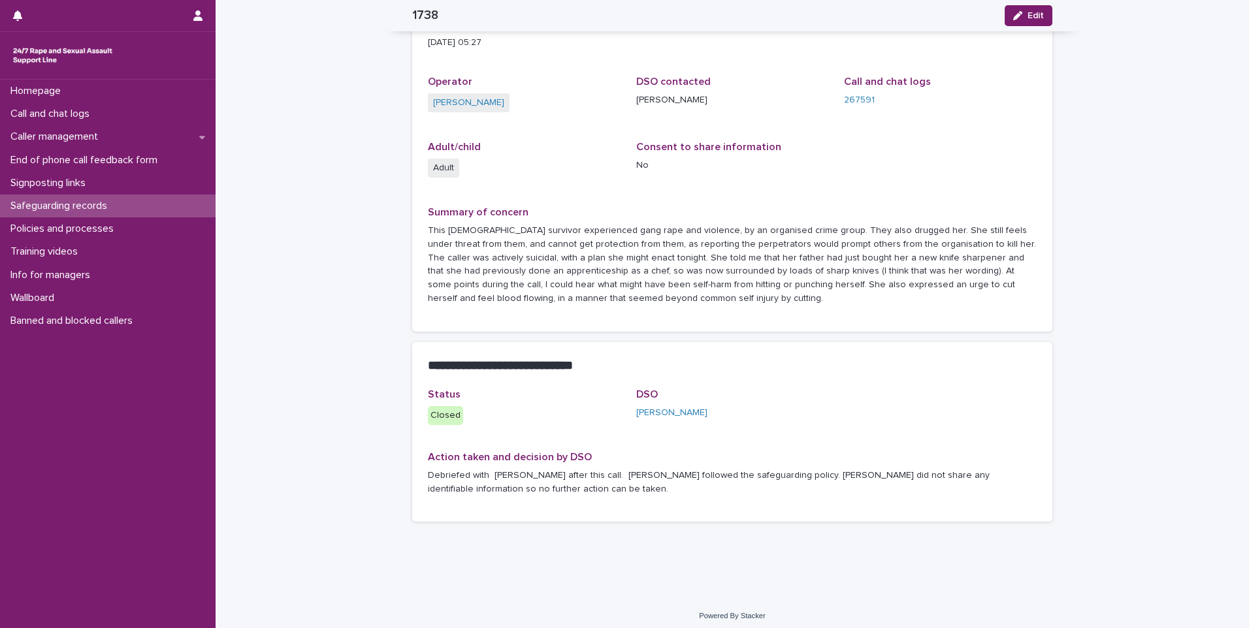
click at [130, 201] on div "Safeguarding records" at bounding box center [108, 206] width 216 height 23
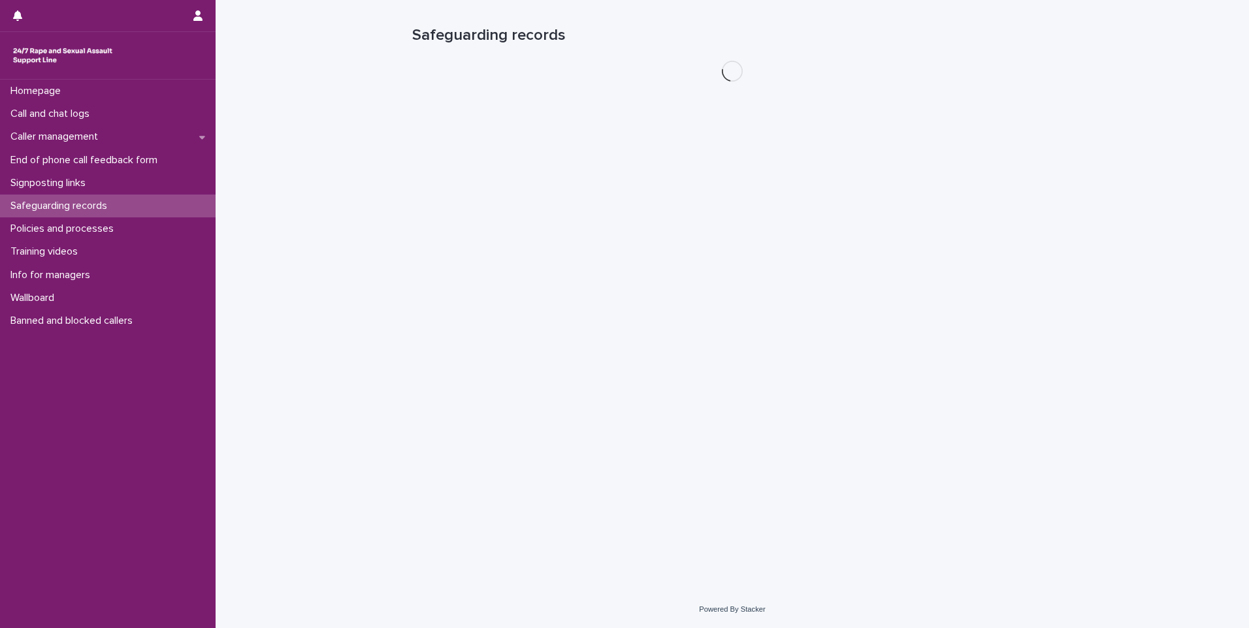
click at [130, 201] on div "Safeguarding records" at bounding box center [108, 206] width 216 height 23
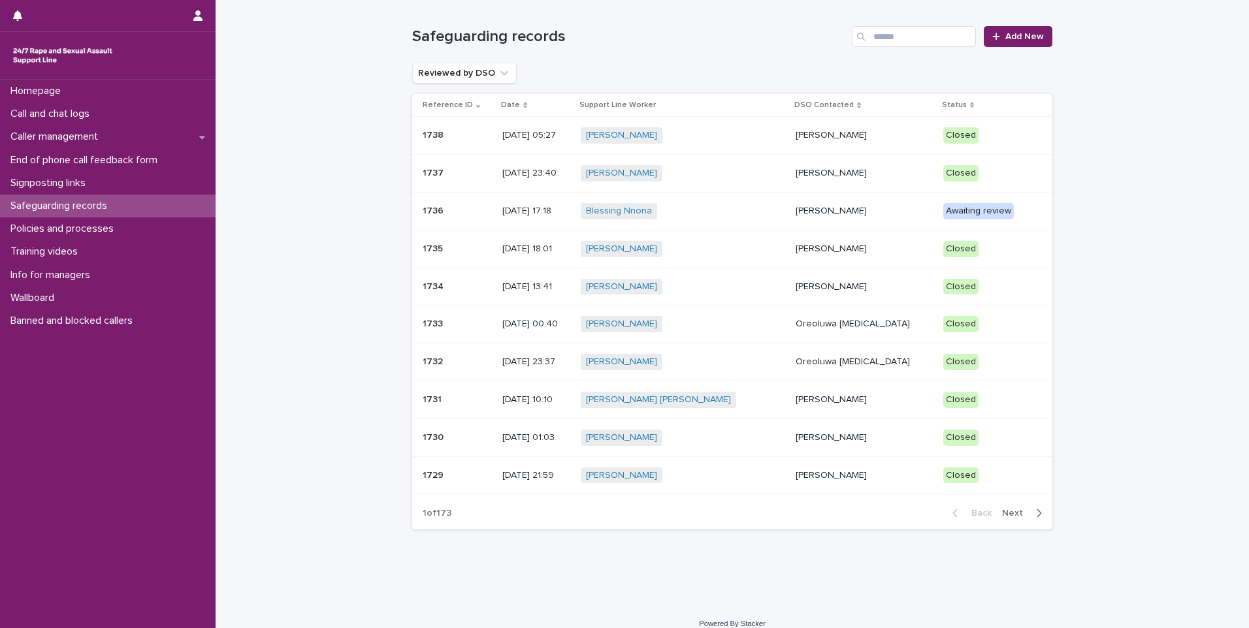
click at [856, 216] on p "[PERSON_NAME]" at bounding box center [863, 211] width 137 height 11
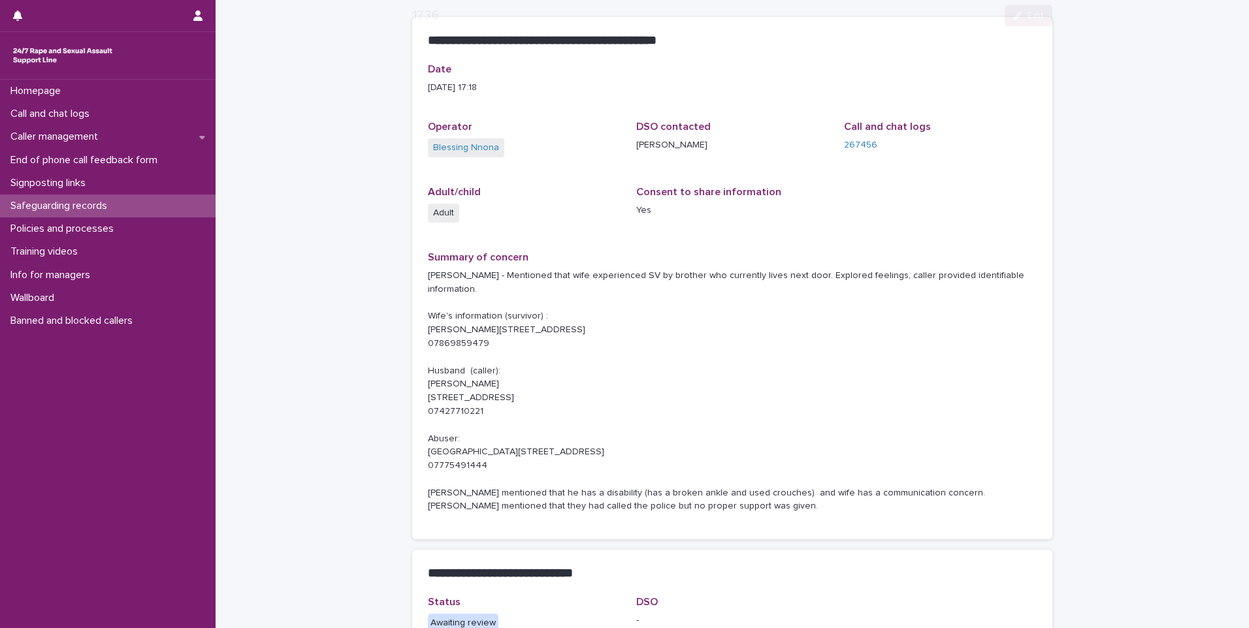
scroll to position [196, 0]
